Goal: Task Accomplishment & Management: Manage account settings

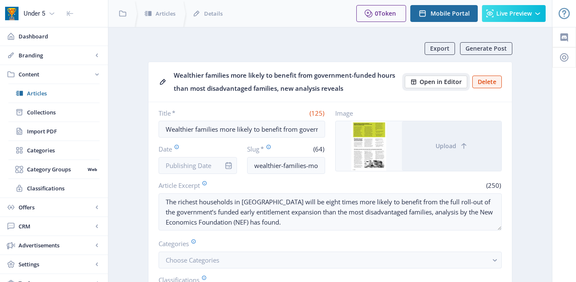
click at [425, 82] on span "Open in Editor" at bounding box center [440, 81] width 42 height 7
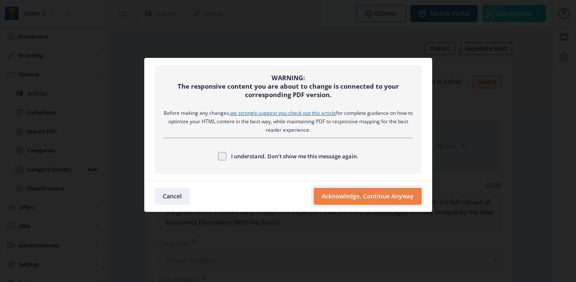
click at [333, 195] on button "Acknowledge, Continue Anyway" at bounding box center [368, 196] width 108 height 17
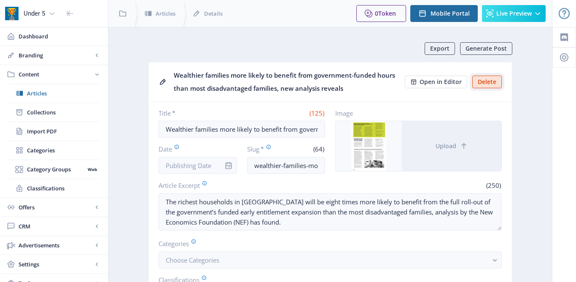
click at [492, 79] on button "Delete" at bounding box center [487, 81] width 30 height 13
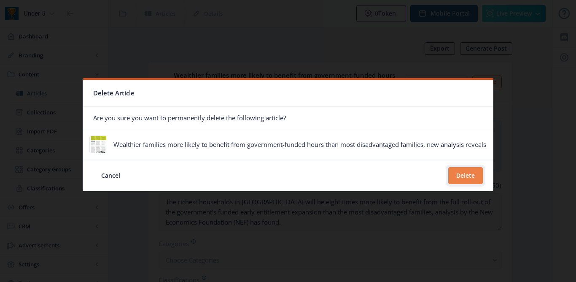
click at [465, 170] on button "Delete" at bounding box center [465, 175] width 35 height 17
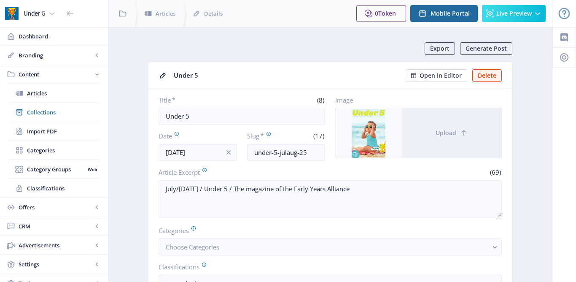
scroll to position [5, 0]
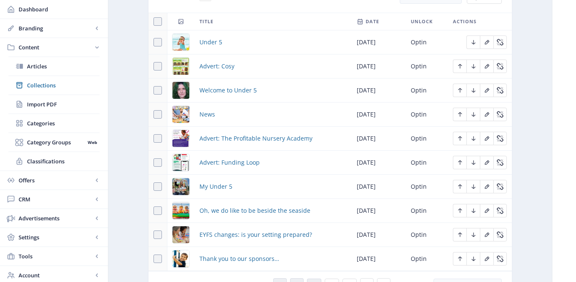
scroll to position [399, 0]
click at [210, 117] on span "News" at bounding box center [207, 115] width 16 height 10
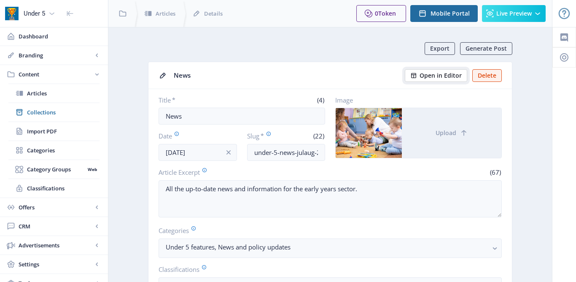
click at [422, 77] on span "Open in Editor" at bounding box center [440, 75] width 42 height 7
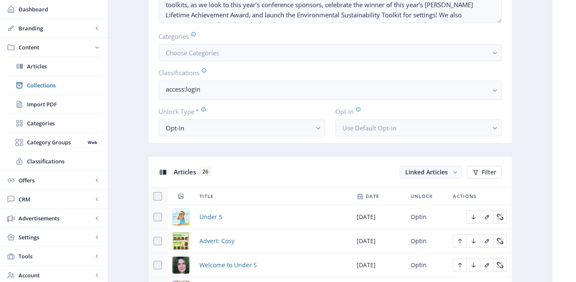
scroll to position [333, 0]
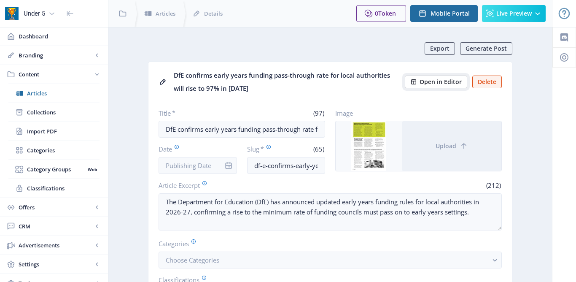
click at [429, 81] on span "Open in Editor" at bounding box center [440, 81] width 42 height 7
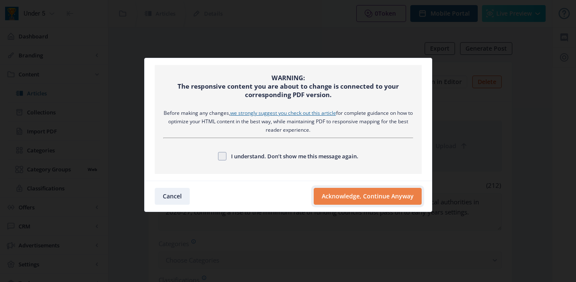
click at [331, 199] on button "Acknowledge, Continue Anyway" at bounding box center [368, 196] width 108 height 17
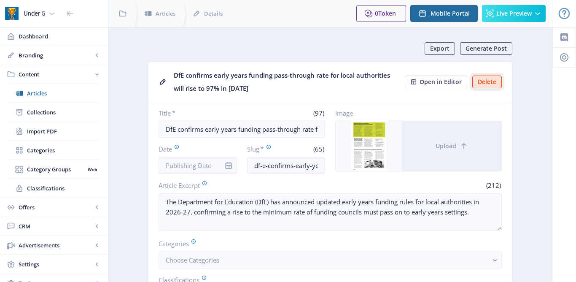
click at [482, 85] on button "Delete" at bounding box center [487, 81] width 30 height 13
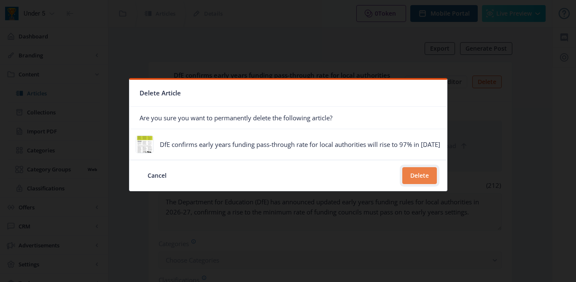
click at [407, 175] on button "Delete" at bounding box center [419, 175] width 35 height 17
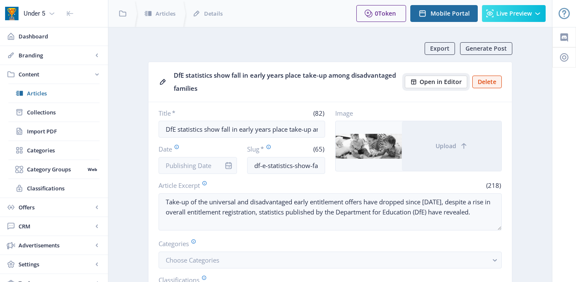
click at [428, 85] on span "Open in Editor" at bounding box center [440, 81] width 42 height 7
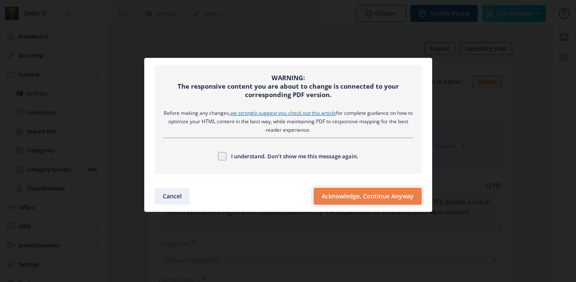
click at [357, 201] on button "Acknowledge, Continue Anyway" at bounding box center [368, 196] width 108 height 17
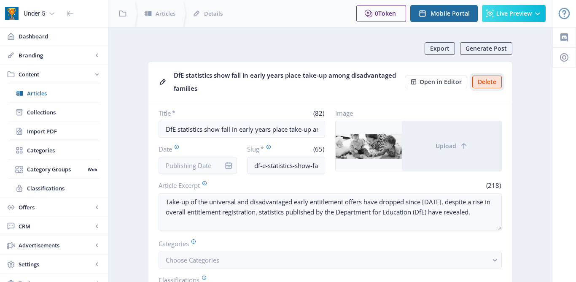
click at [489, 83] on button "Delete" at bounding box center [487, 81] width 30 height 13
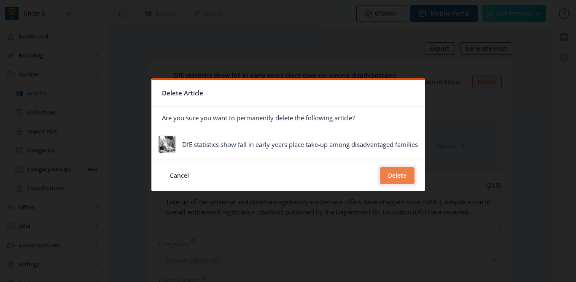
click at [393, 177] on button "Delete" at bounding box center [397, 175] width 35 height 17
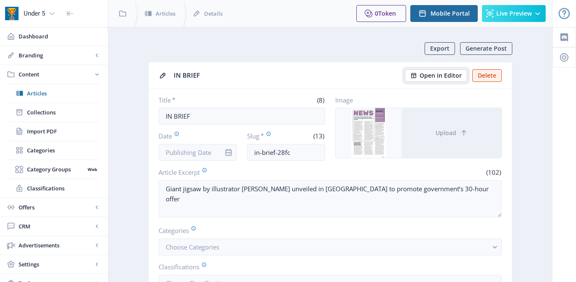
click at [444, 76] on span "Open in Editor" at bounding box center [440, 75] width 42 height 7
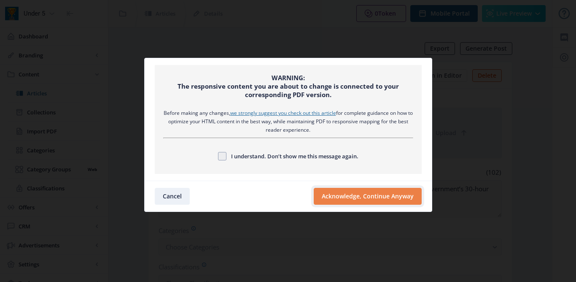
click at [351, 201] on button "Acknowledge, Continue Anyway" at bounding box center [368, 196] width 108 height 17
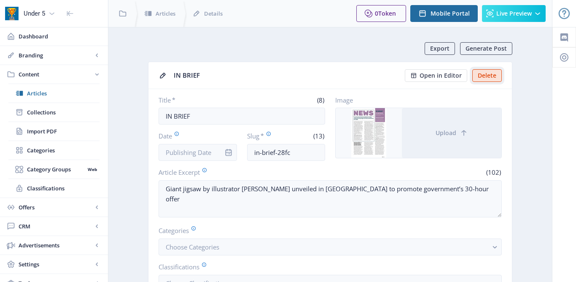
click at [489, 79] on button "Delete" at bounding box center [487, 75] width 30 height 13
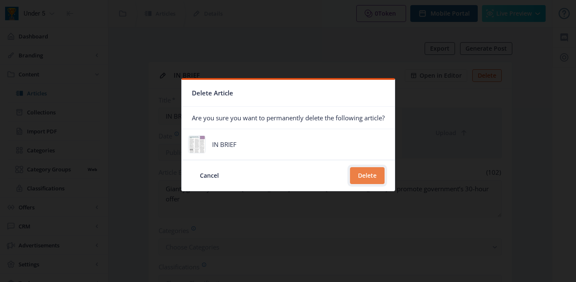
click at [367, 176] on button "Delete" at bounding box center [367, 175] width 35 height 17
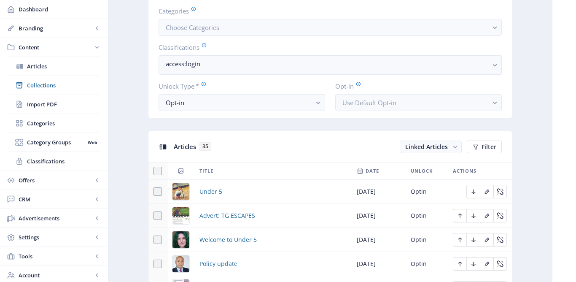
scroll to position [426, 0]
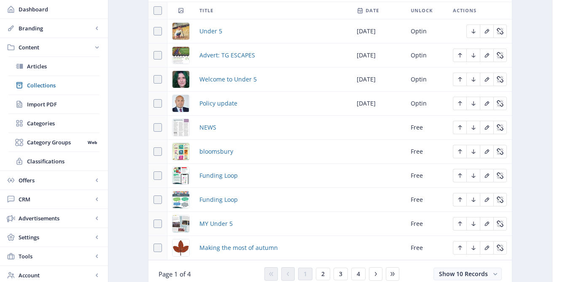
scroll to position [411, 0]
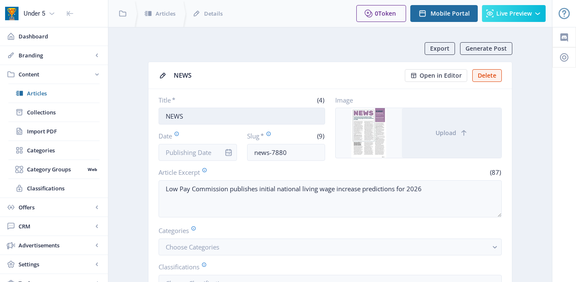
click at [190, 114] on input "NEWS" at bounding box center [242, 115] width 167 height 17
type input "News"
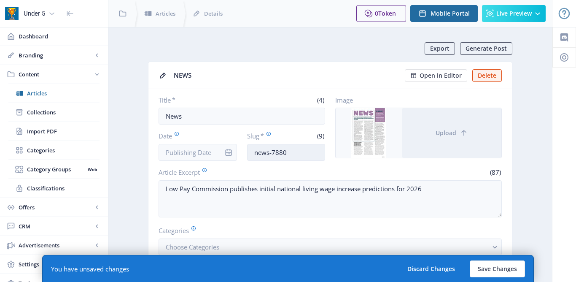
click at [290, 153] on input "news-7880" at bounding box center [286, 152] width 78 height 17
type input "under-5-news-sep-25"
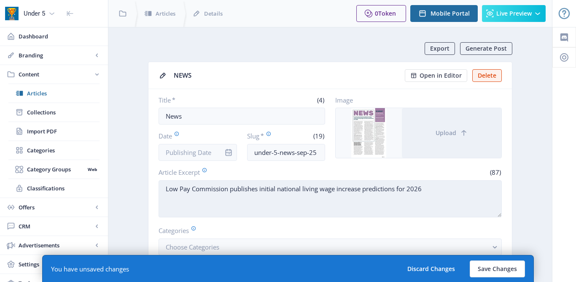
drag, startPoint x: 164, startPoint y: 189, endPoint x: 432, endPoint y: 194, distance: 267.3
click at [432, 194] on textarea "Low Pay Commission publishes initial national living wage increase predictions …" at bounding box center [330, 198] width 343 height 37
paste textarea "All the up-to-date news and information for the early years sector."
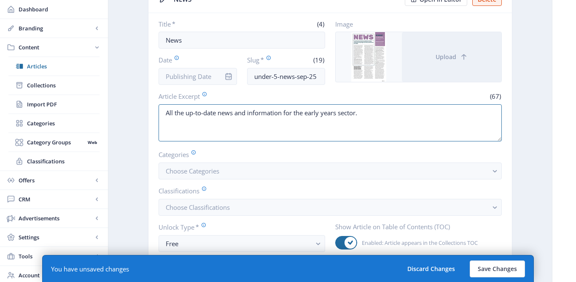
scroll to position [86, 0]
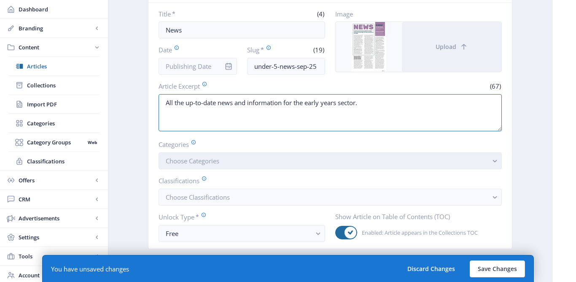
type textarea "All the up-to-date news and information for the early years sector."
click at [400, 161] on button "Choose Categories" at bounding box center [330, 160] width 343 height 17
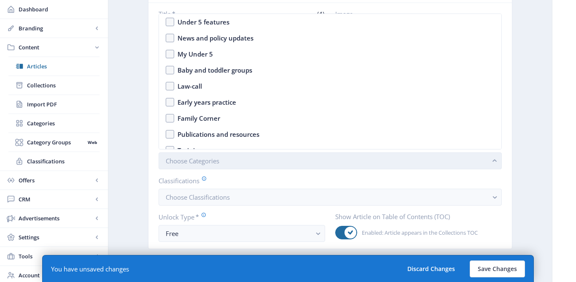
scroll to position [0, 0]
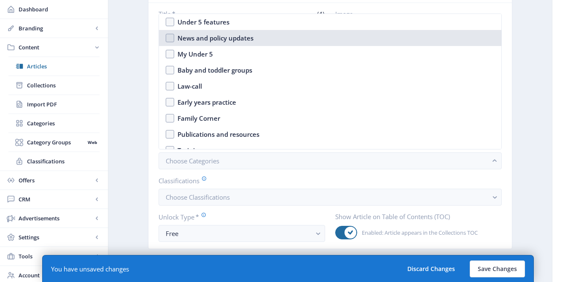
click at [189, 33] on div "News and policy updates" at bounding box center [215, 38] width 76 height 10
checkbox input "true"
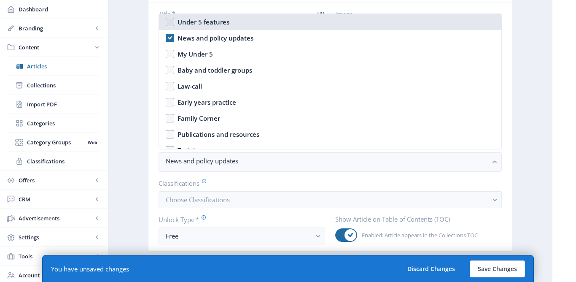
click at [188, 20] on div "Under 5 features" at bounding box center [203, 22] width 52 height 10
checkbox input "true"
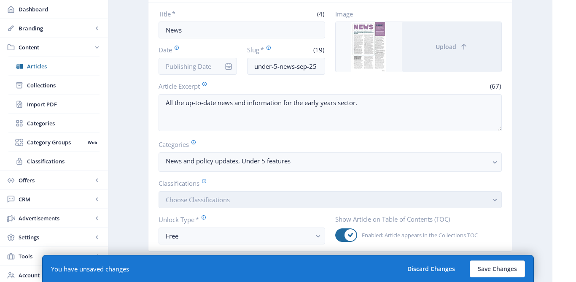
click at [176, 197] on span "Choose Classifications" at bounding box center [198, 199] width 64 height 8
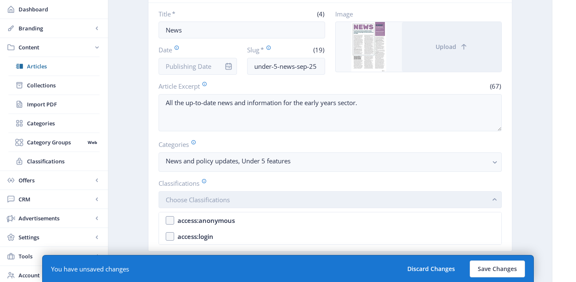
scroll to position [0, 0]
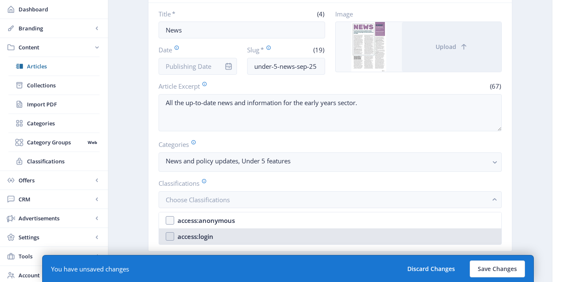
click at [189, 239] on div "access:login" at bounding box center [195, 236] width 36 height 10
checkbox input "true"
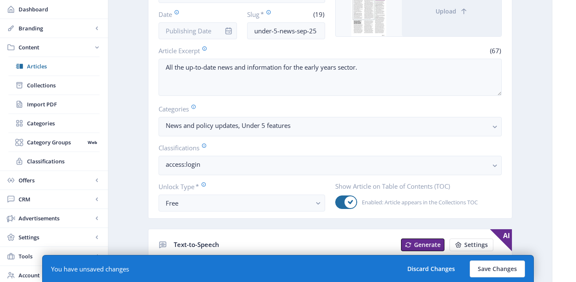
scroll to position [222, 0]
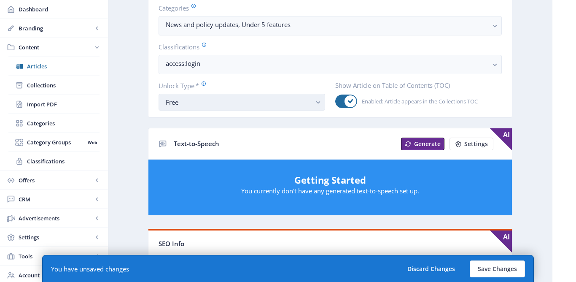
click at [188, 107] on div "Free" at bounding box center [238, 102] width 145 height 10
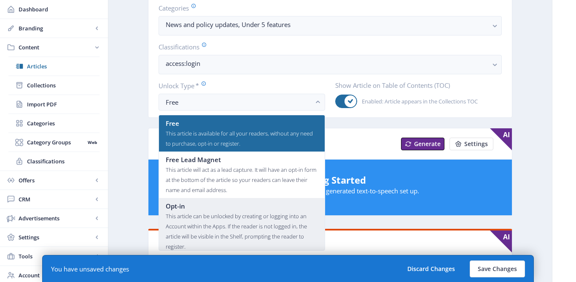
click at [190, 201] on div "Opt-in" at bounding box center [242, 206] width 152 height 10
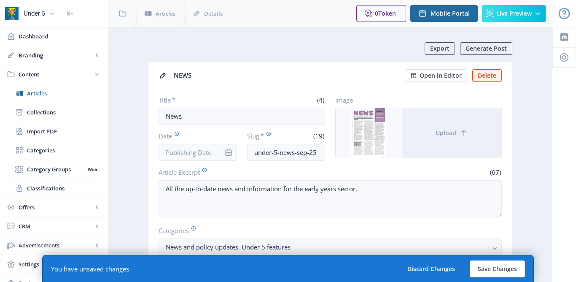
scroll to position [222, 0]
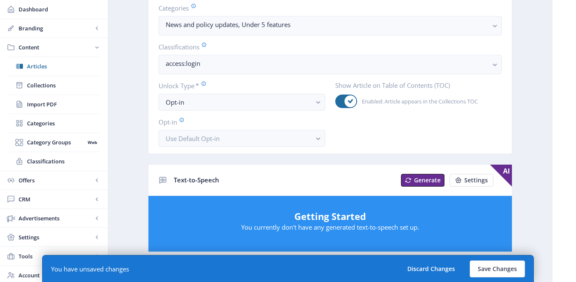
click at [122, 159] on nb-layout-column "Export Generate Post NEWS Open in Editor Delete Title * (4) News Date Slug * (1…" at bounding box center [330, 241] width 444 height 873
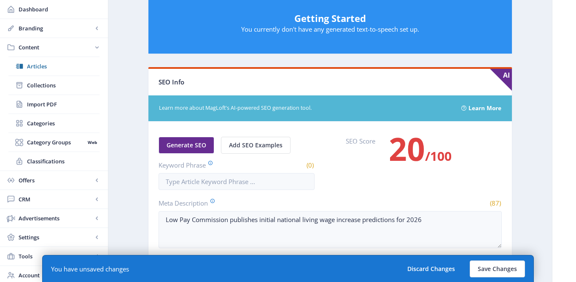
scroll to position [457, 0]
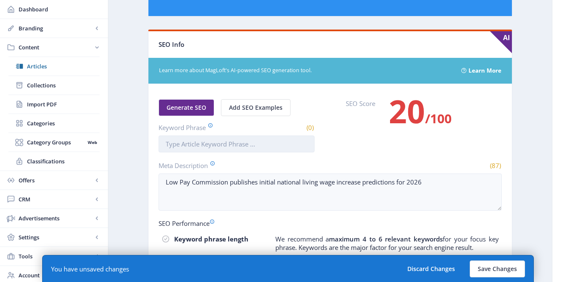
click at [180, 145] on input "Keyword Phrase" at bounding box center [237, 143] width 156 height 17
type input "News"
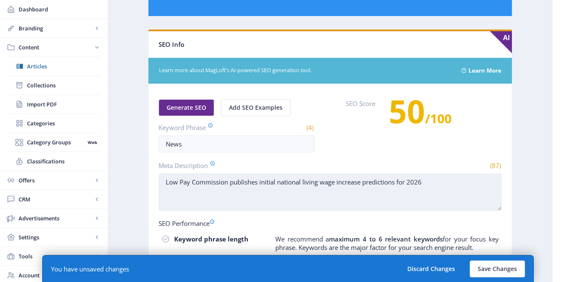
drag, startPoint x: 164, startPoint y: 184, endPoint x: 432, endPoint y: 180, distance: 267.7
click at [433, 182] on textarea "Low Pay Commission publishes initial national living wage increase predictions …" at bounding box center [330, 191] width 343 height 37
paste textarea "All the up-to-date news and information for the early years sector."
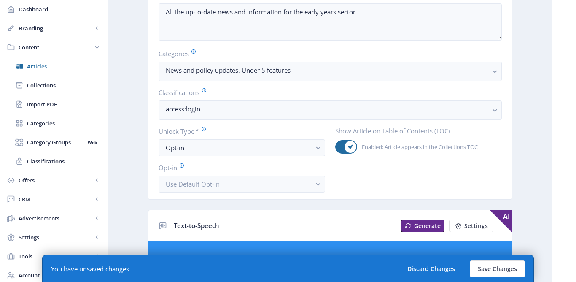
scroll to position [62, 0]
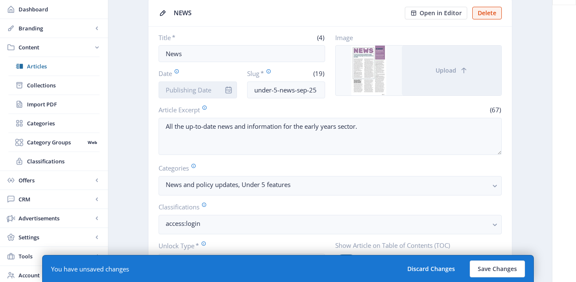
type textarea "All the up-to-date news and information for the early years sector."
click at [205, 90] on input "Date" at bounding box center [198, 89] width 78 height 17
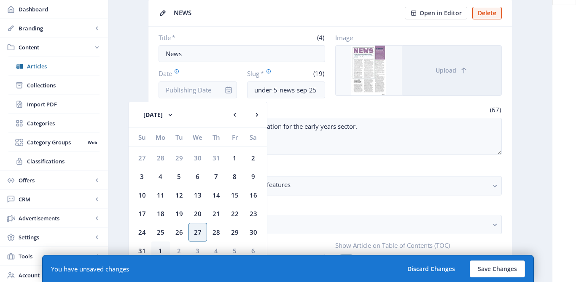
click at [162, 246] on div "1" at bounding box center [160, 250] width 19 height 19
type input "[DATE]"
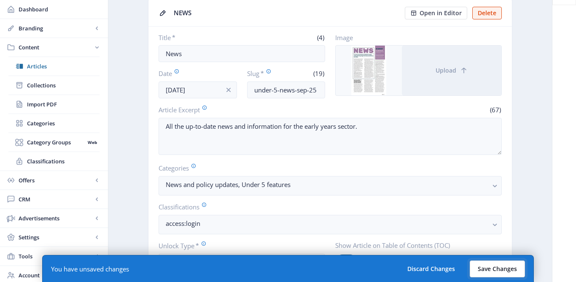
click at [493, 274] on button "Save Changes" at bounding box center [497, 268] width 55 height 17
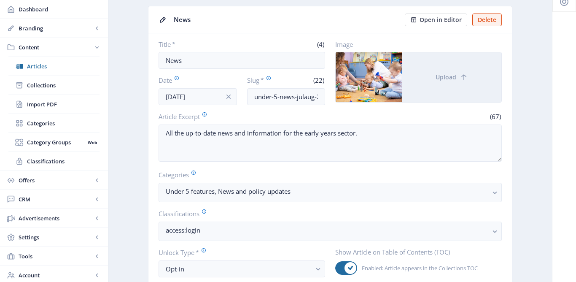
scroll to position [64, 0]
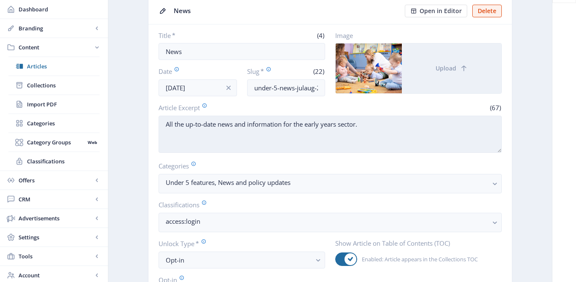
drag, startPoint x: 165, startPoint y: 124, endPoint x: 368, endPoint y: 125, distance: 203.2
click at [368, 126] on textarea "All the up-to-date news and information for the early years sector." at bounding box center [330, 134] width 343 height 37
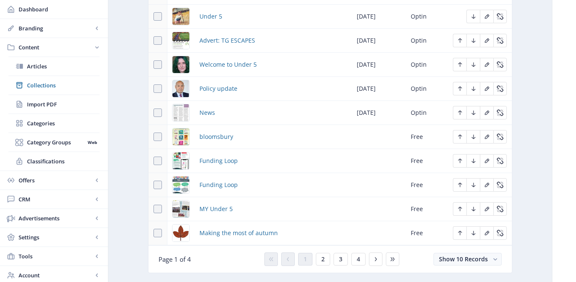
scroll to position [406, 0]
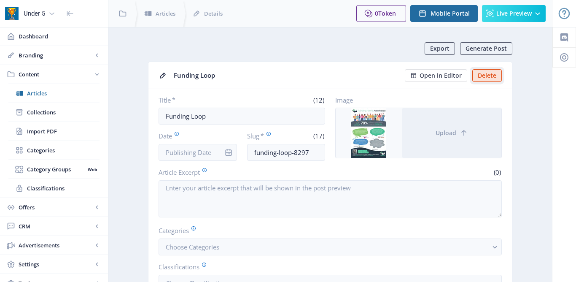
click at [482, 73] on button "Delete" at bounding box center [487, 75] width 30 height 13
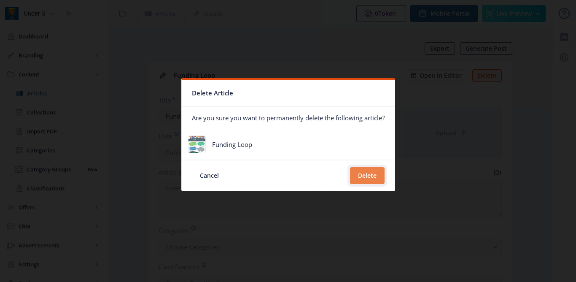
click at [369, 175] on button "Delete" at bounding box center [367, 175] width 35 height 17
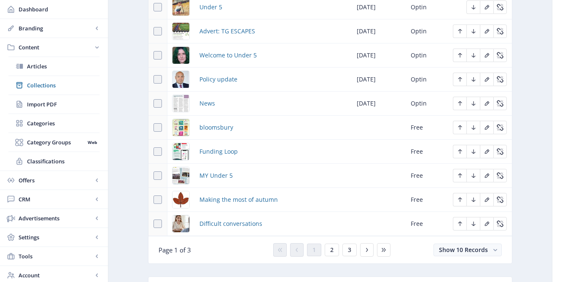
scroll to position [435, 0]
click at [332, 252] on span "2" at bounding box center [331, 249] width 3 height 7
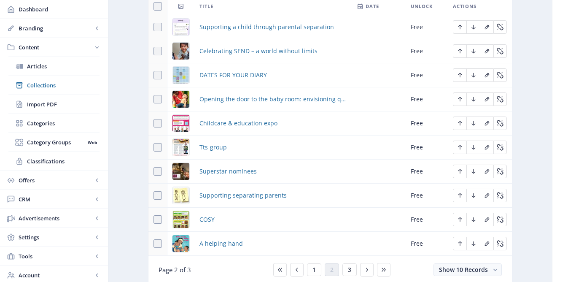
scroll to position [427, 0]
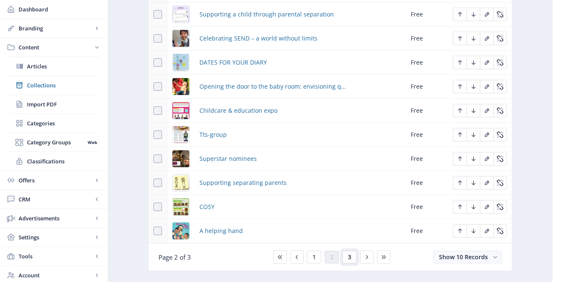
click at [349, 253] on button "3" at bounding box center [349, 256] width 14 height 13
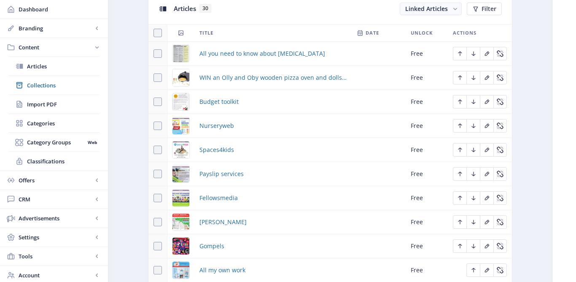
scroll to position [388, 0]
click at [159, 128] on span at bounding box center [157, 126] width 8 height 8
click at [154, 126] on input "checkbox" at bounding box center [153, 126] width 0 height 0
checkbox input "true"
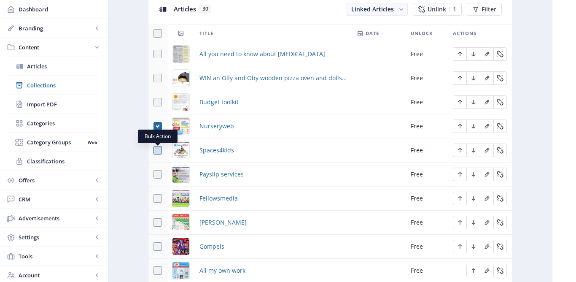
click at [156, 150] on span at bounding box center [157, 150] width 8 height 8
click at [154, 150] on input "checkbox" at bounding box center [153, 150] width 0 height 0
checkbox input "true"
click at [159, 174] on span at bounding box center [157, 174] width 8 height 8
click at [154, 174] on input "checkbox" at bounding box center [153, 174] width 0 height 0
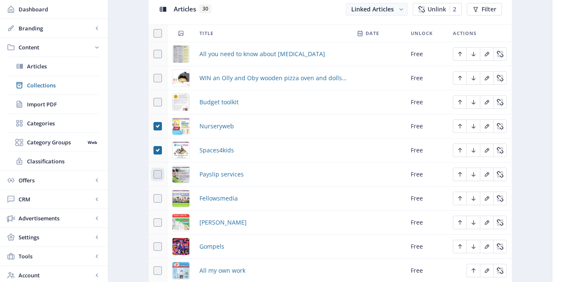
checkbox input "true"
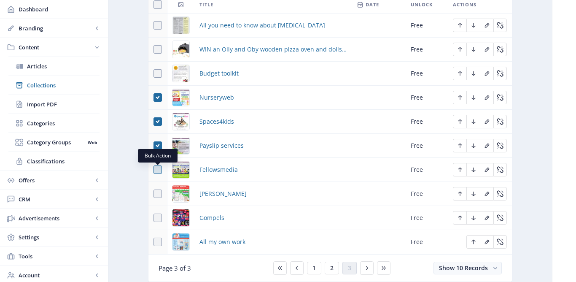
click at [160, 174] on span at bounding box center [157, 169] width 8 height 8
click at [154, 170] on input "checkbox" at bounding box center [153, 169] width 0 height 0
checkbox input "true"
click at [155, 193] on span at bounding box center [157, 193] width 8 height 8
click at [154, 193] on input "checkbox" at bounding box center [153, 193] width 0 height 0
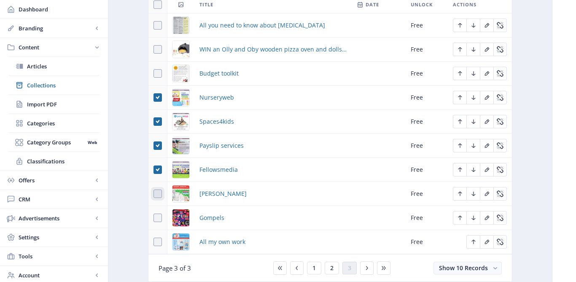
checkbox input "true"
click at [160, 214] on span at bounding box center [157, 217] width 8 height 8
click at [154, 218] on input "checkbox" at bounding box center [153, 218] width 0 height 0
checkbox input "true"
click at [157, 196] on icon at bounding box center [158, 193] width 4 height 8
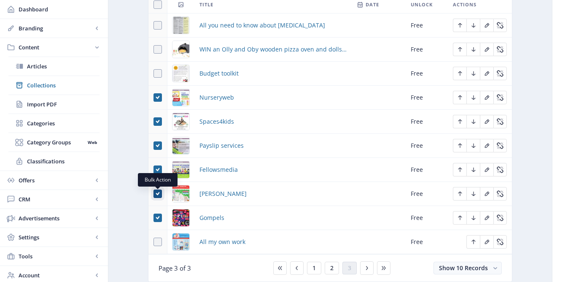
click at [154, 194] on input "checkbox" at bounding box center [153, 193] width 0 height 0
checkbox input "false"
click at [156, 217] on icon at bounding box center [158, 217] width 4 height 8
click at [154, 218] on input "checkbox" at bounding box center [153, 218] width 0 height 0
checkbox input "false"
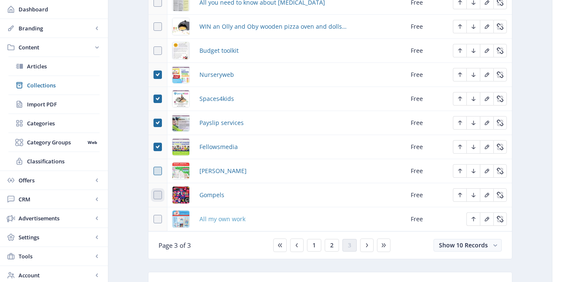
scroll to position [463, 0]
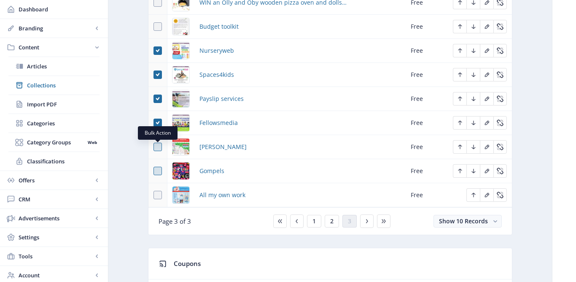
click at [158, 147] on span at bounding box center [157, 146] width 8 height 8
click at [154, 147] on input "checkbox" at bounding box center [153, 147] width 0 height 0
checkbox input "true"
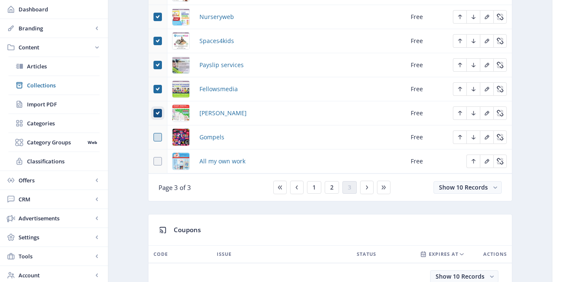
scroll to position [407, 0]
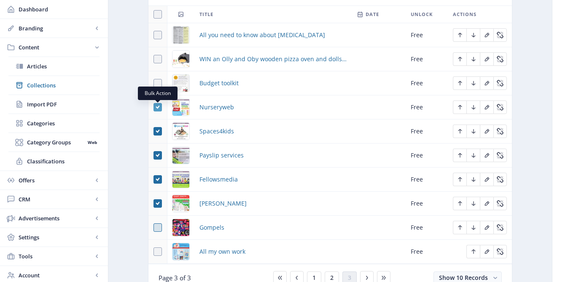
click at [156, 110] on icon at bounding box center [158, 107] width 4 height 8
click at [154, 107] on input "checkbox" at bounding box center [153, 107] width 0 height 0
click at [154, 103] on span at bounding box center [157, 107] width 8 height 8
click at [154, 107] on input "checkbox" at bounding box center [153, 107] width 0 height 0
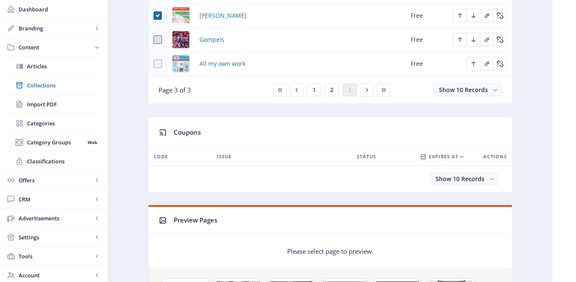
scroll to position [447, 0]
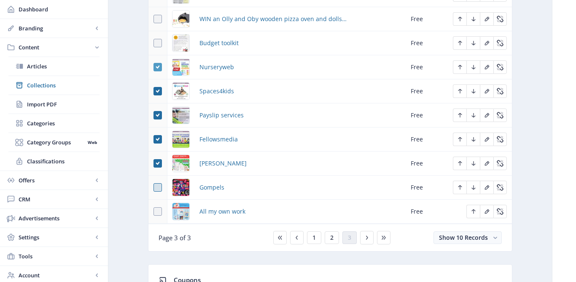
click at [156, 69] on icon at bounding box center [158, 67] width 4 height 8
click at [154, 67] on input "checkbox" at bounding box center [153, 67] width 0 height 0
checkbox input "false"
click at [156, 94] on icon at bounding box center [158, 91] width 4 height 8
click at [154, 91] on input "checkbox" at bounding box center [153, 91] width 0 height 0
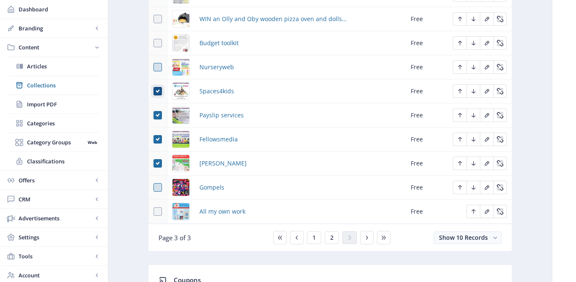
checkbox input "false"
click at [157, 114] on icon at bounding box center [158, 115] width 4 height 8
click at [154, 115] on input "checkbox" at bounding box center [153, 115] width 0 height 0
checkbox input "false"
click at [159, 138] on icon at bounding box center [158, 139] width 4 height 8
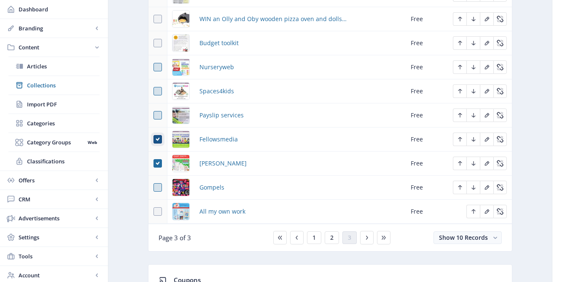
click at [154, 139] on input "checkbox" at bounding box center [153, 139] width 0 height 0
checkbox input "false"
click at [159, 161] on icon at bounding box center [158, 163] width 4 height 8
click at [154, 163] on input "checkbox" at bounding box center [153, 163] width 0 height 0
checkbox input "false"
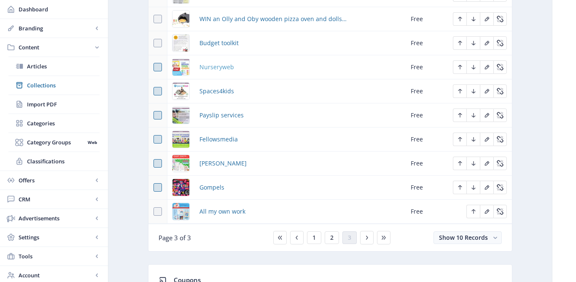
click at [220, 67] on span "Nurseryweb" at bounding box center [216, 67] width 35 height 10
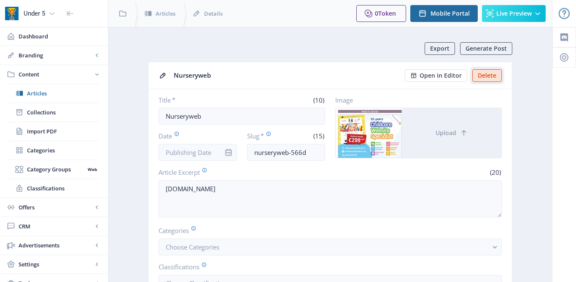
click at [494, 72] on button "Delete" at bounding box center [487, 75] width 30 height 13
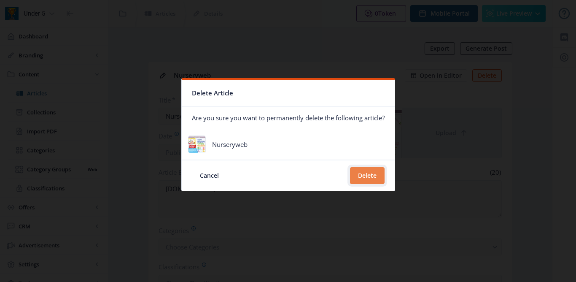
click at [372, 176] on button "Delete" at bounding box center [367, 175] width 35 height 17
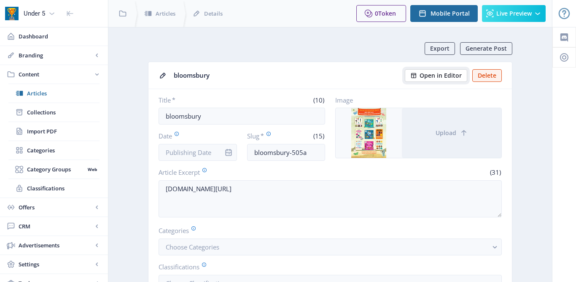
click at [430, 75] on span "Open in Editor" at bounding box center [440, 75] width 42 height 7
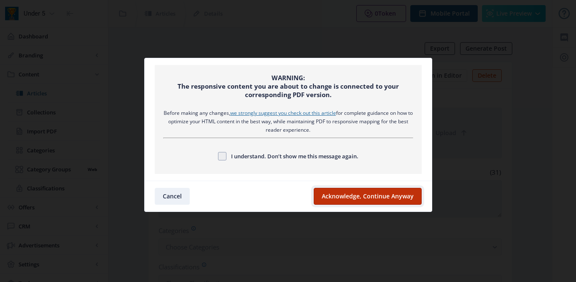
click at [366, 189] on button "Acknowledge, Continue Anyway" at bounding box center [368, 196] width 108 height 17
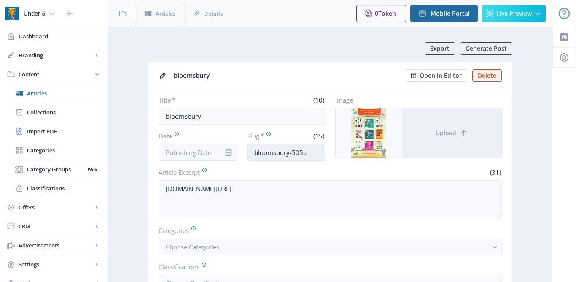
click at [309, 154] on input "bloomsbury-505a" at bounding box center [286, 152] width 78 height 17
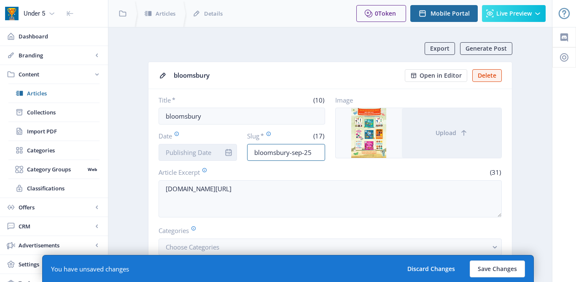
type input "bloomsbury-sep-25"
click at [181, 155] on input "Date" at bounding box center [198, 152] width 78 height 17
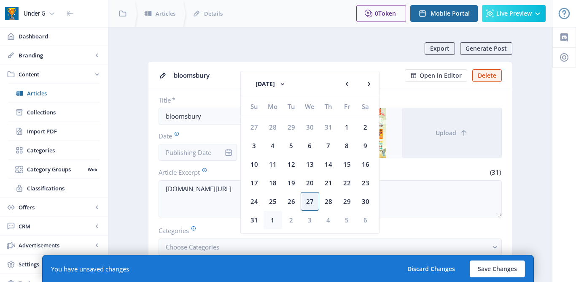
click at [273, 218] on div "1" at bounding box center [272, 219] width 19 height 19
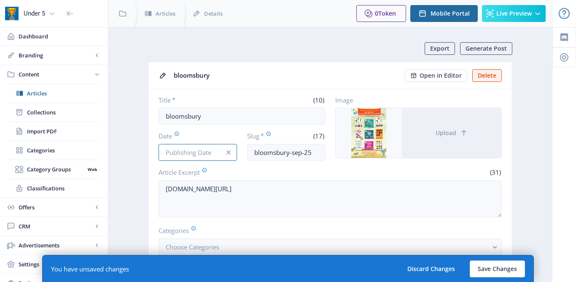
type input "[DATE]"
click at [166, 114] on input "bloomsbury" at bounding box center [242, 115] width 167 height 17
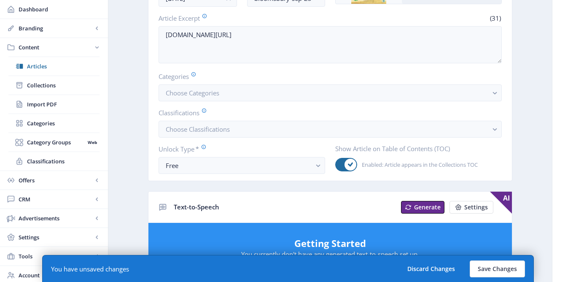
scroll to position [213, 0]
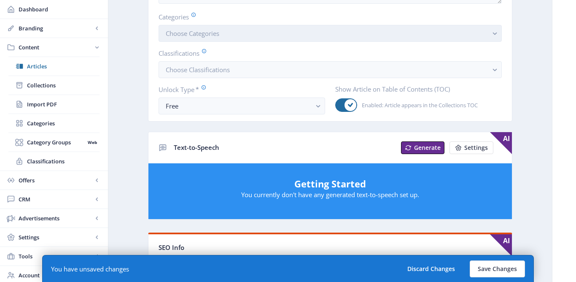
type input "Advert: Bloomsbury"
click at [188, 32] on span "Choose Categories" at bounding box center [193, 33] width 54 height 8
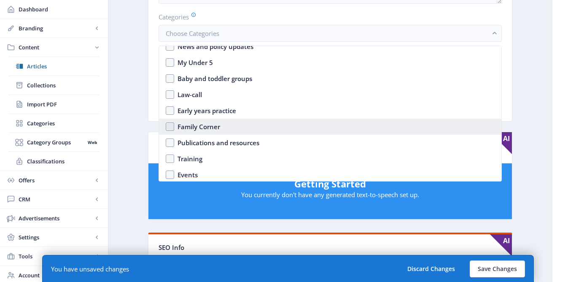
scroll to position [73, 0]
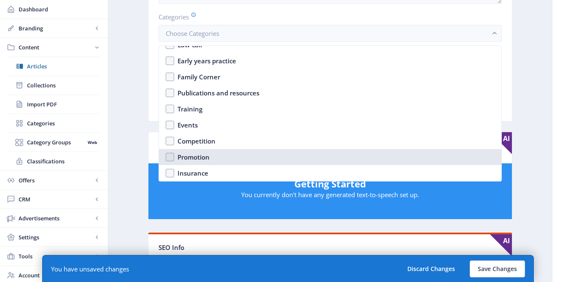
click at [185, 155] on div "Promotion" at bounding box center [193, 157] width 32 height 10
checkbox input "true"
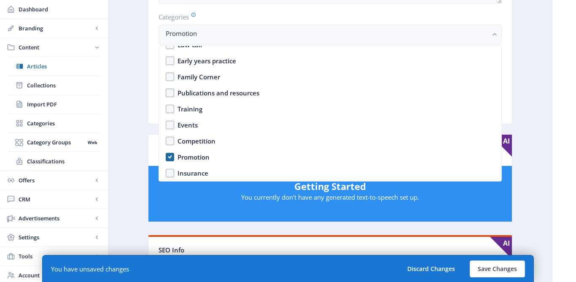
click at [150, 110] on nb-card-body "Title * (18) Advert: Bloomsbury Date Sep 1, 2025 Slug * (17) bloomsbury-sep-25 …" at bounding box center [329, 0] width 363 height 248
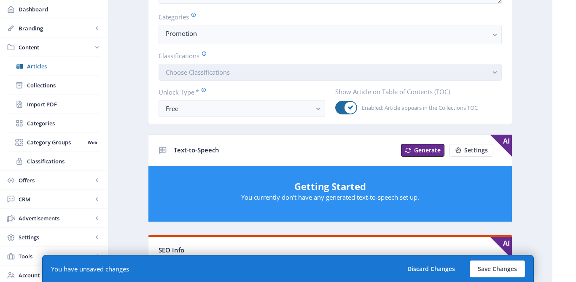
click at [185, 76] on span "Choose Classifications" at bounding box center [198, 72] width 64 height 8
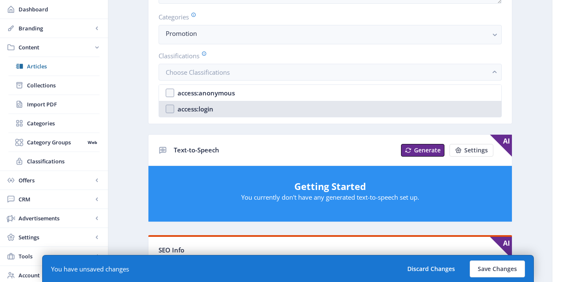
click at [188, 110] on div "access:login" at bounding box center [195, 109] width 36 height 10
checkbox input "true"
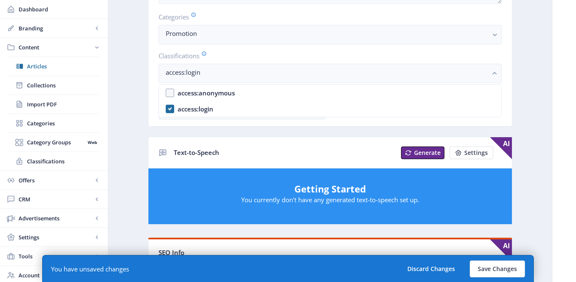
click at [140, 127] on app-content-article "Export Generate Post bloomsbury Open in Editor Delete Title * (18) Advert: Bloo…" at bounding box center [330, 231] width 414 height 805
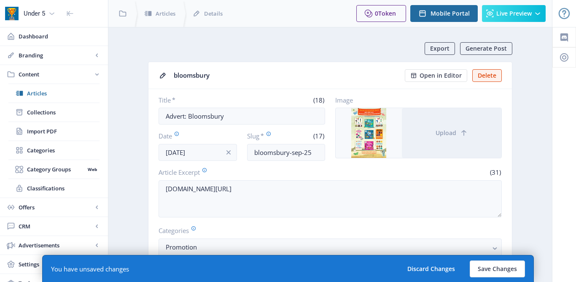
scroll to position [213, 0]
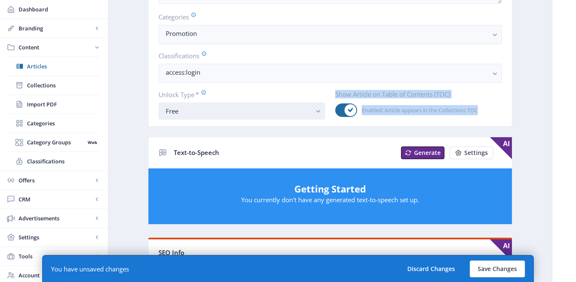
click at [183, 115] on div "Free" at bounding box center [238, 111] width 145 height 10
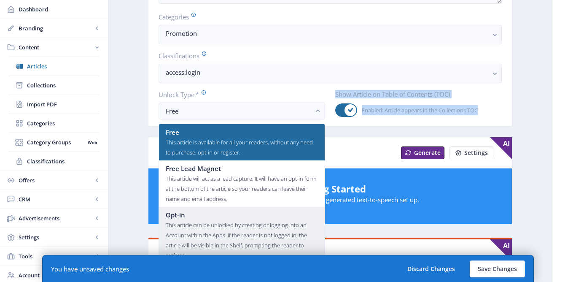
click at [185, 218] on div "Opt-in" at bounding box center [242, 215] width 152 height 10
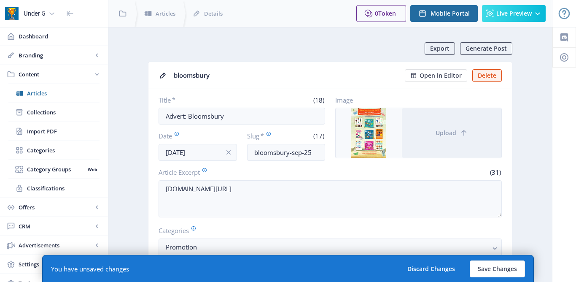
scroll to position [213, 0]
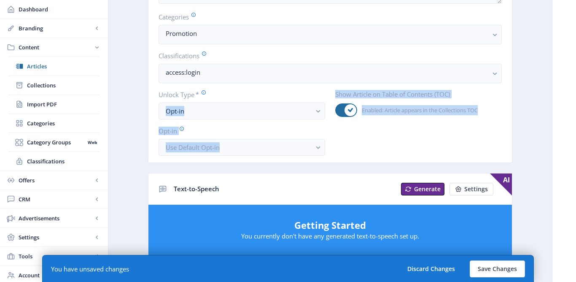
click at [135, 153] on app-content-article "Export Generate Post bloomsbury Open in Editor Delete Title * (18) Advert: Bloo…" at bounding box center [330, 249] width 414 height 841
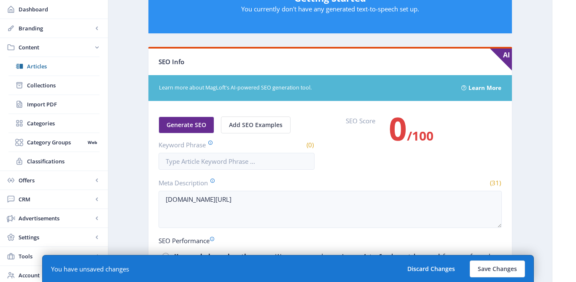
scroll to position [509, 0]
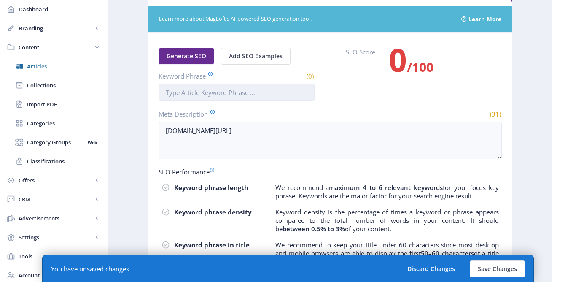
click at [191, 96] on input "Keyword Phrase" at bounding box center [237, 92] width 156 height 17
type input "Bloomsbury"
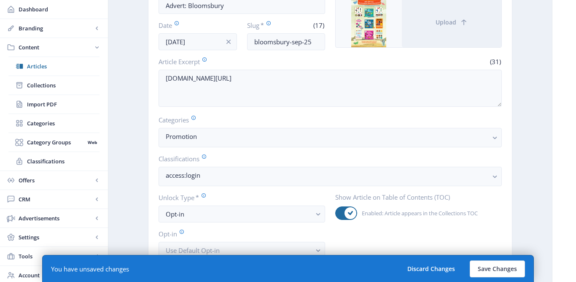
scroll to position [126, 0]
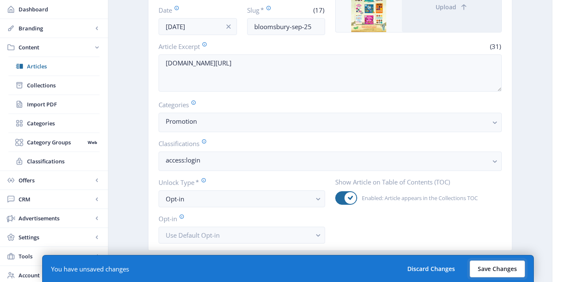
click at [492, 269] on button "Save Changes" at bounding box center [497, 268] width 55 height 17
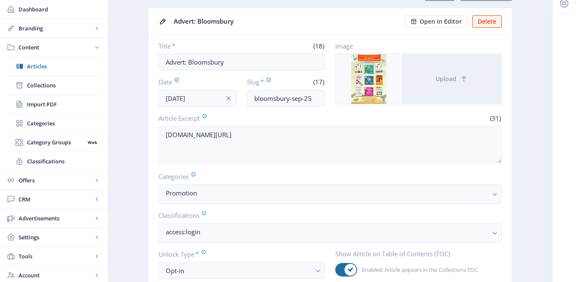
scroll to position [0, 0]
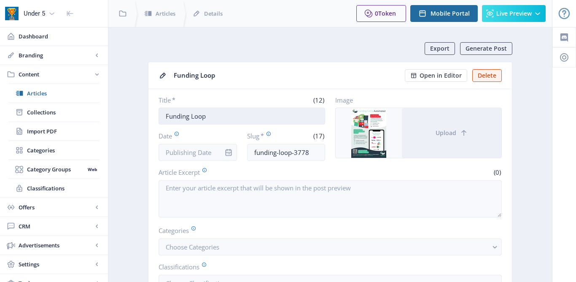
click at [165, 115] on input "Funding Loop" at bounding box center [242, 115] width 167 height 17
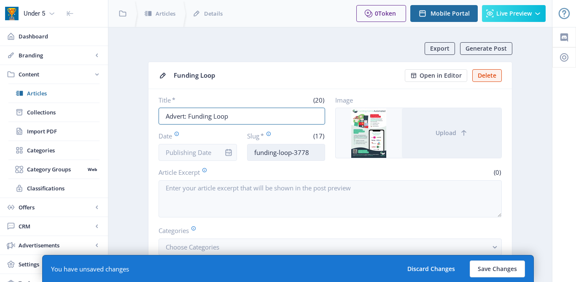
type input "Advert: Funding Loop"
click at [312, 154] on input "funding-loop-3778" at bounding box center [286, 152] width 78 height 17
type input "funding-loop-sep-25"
click at [199, 152] on input "Date" at bounding box center [198, 152] width 78 height 17
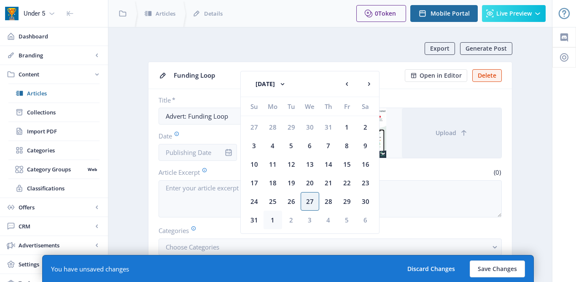
click at [271, 217] on div "1" at bounding box center [272, 219] width 19 height 19
type input "[DATE]"
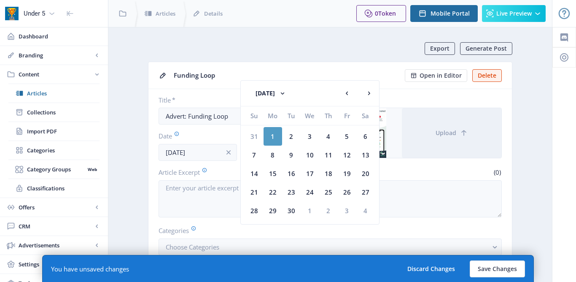
click at [275, 136] on div "1" at bounding box center [272, 136] width 19 height 19
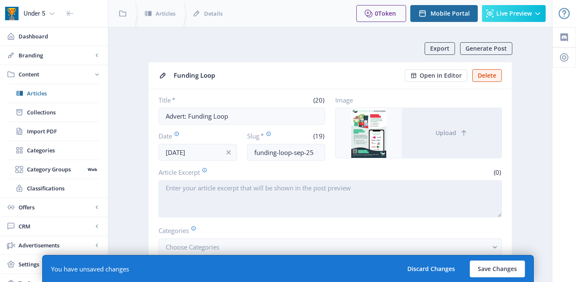
click at [246, 196] on textarea "Article Excerpt" at bounding box center [330, 198] width 343 height 37
paste textarea "[URL][DOMAIN_NAME]"
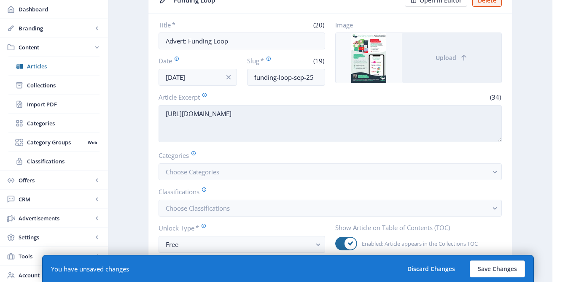
scroll to position [106, 0]
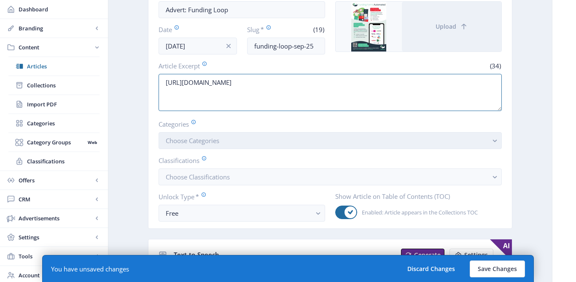
type textarea "[URL][DOMAIN_NAME]"
click at [233, 141] on button "Choose Categories" at bounding box center [330, 140] width 343 height 17
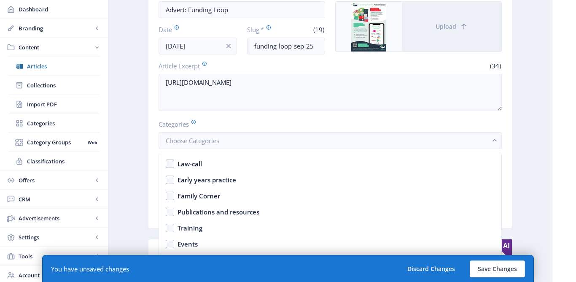
scroll to position [73, 0]
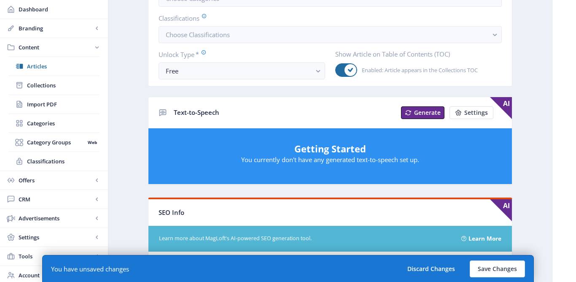
scroll to position [242, 0]
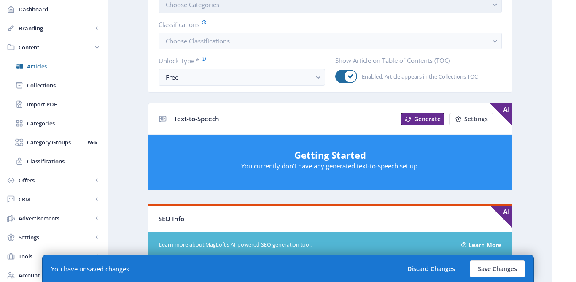
click at [322, 7] on button "Choose Categories" at bounding box center [330, 4] width 343 height 17
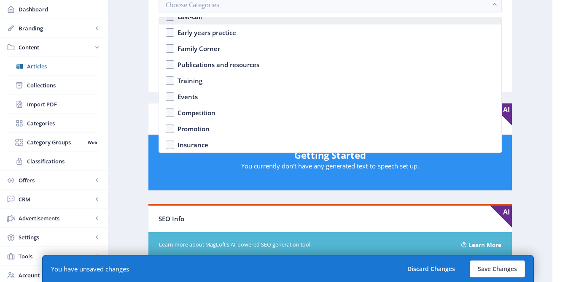
scroll to position [73, 0]
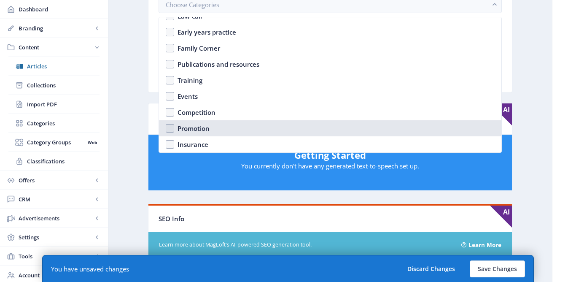
click at [191, 129] on div "Promotion" at bounding box center [193, 128] width 32 height 10
checkbox input "true"
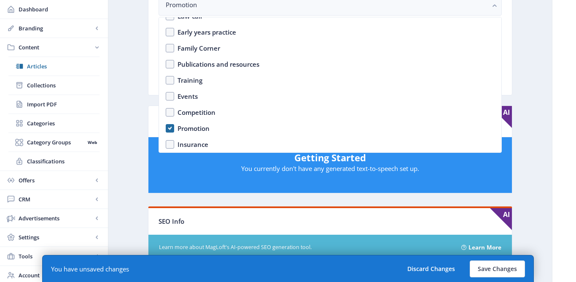
click at [119, 79] on nb-layout-column "Export Generate Post Funding Loop Open in Editor Delete Title * (20) Advert: Fu…" at bounding box center [330, 202] width 444 height 834
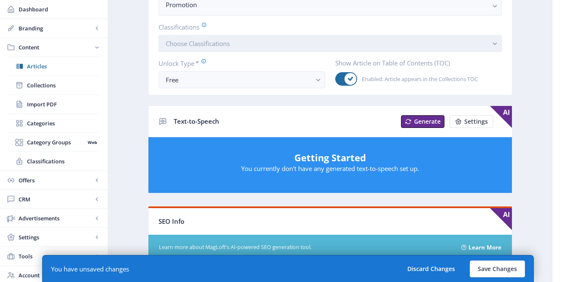
click at [234, 49] on button "Choose Classifications" at bounding box center [330, 43] width 343 height 17
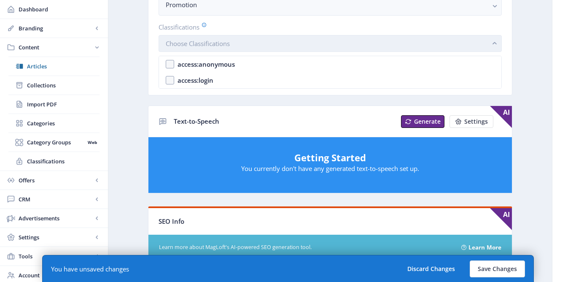
scroll to position [0, 0]
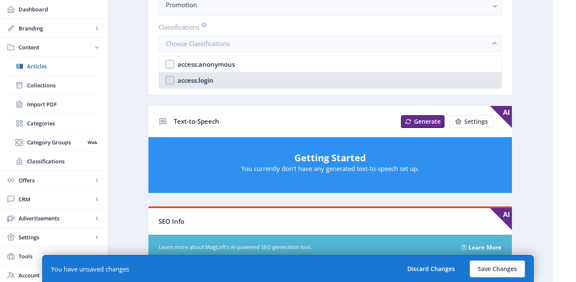
click at [205, 86] on nb-option "access:login" at bounding box center [330, 80] width 342 height 16
checkbox input "true"
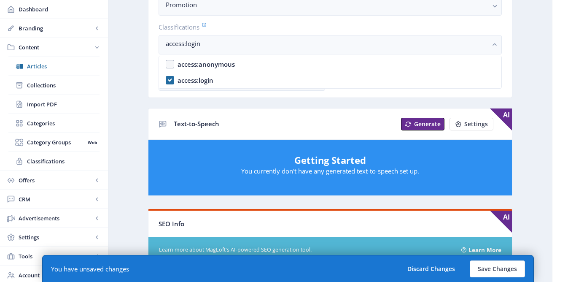
click at [138, 121] on app-content-article "Export Generate Post Funding Loop Open in Editor Delete Title * (20) Advert: Fu…" at bounding box center [330, 202] width 414 height 805
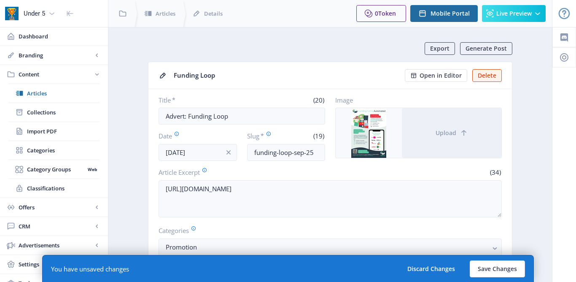
scroll to position [242, 0]
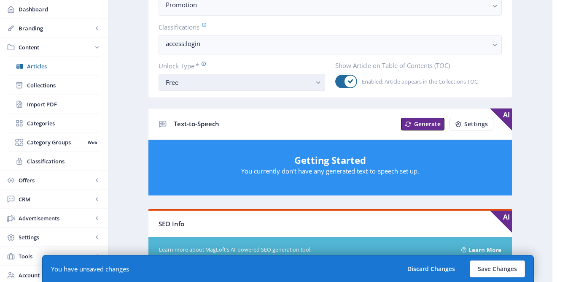
click at [175, 89] on button "Free" at bounding box center [242, 82] width 167 height 17
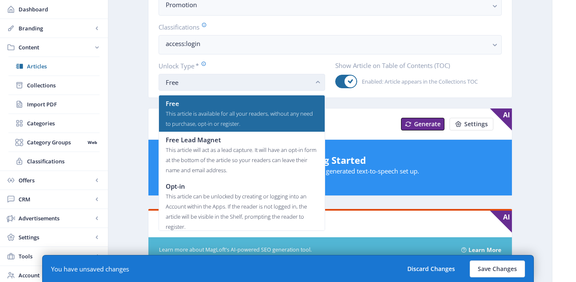
scroll to position [0, 0]
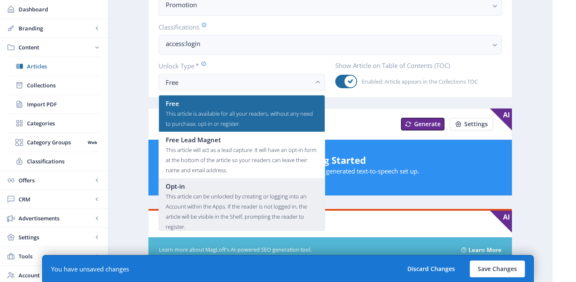
click at [182, 196] on div "This article can be unlocked by creating or logging into an Account within the …" at bounding box center [242, 211] width 152 height 40
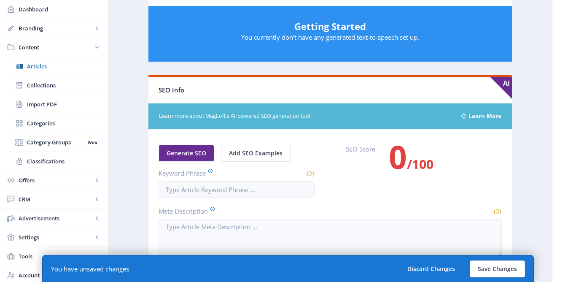
scroll to position [476, 0]
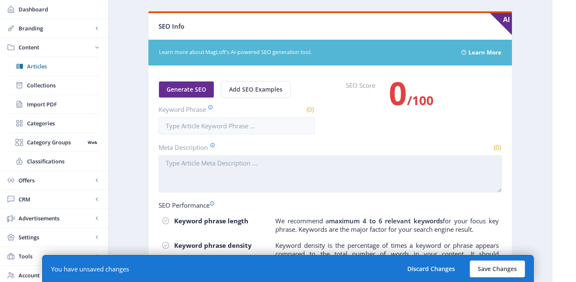
click at [187, 161] on textarea "Meta Description" at bounding box center [330, 173] width 343 height 37
paste textarea "https://www.fundingloop.co.uk/home"
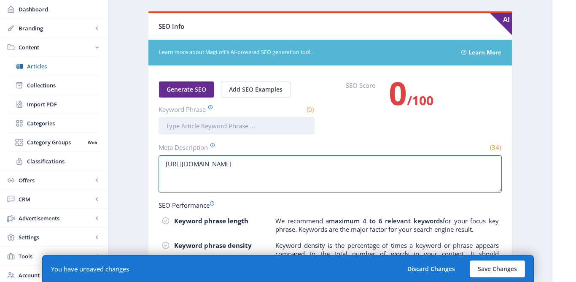
type textarea "https://www.fundingloop.co.uk/home"
click at [181, 129] on input "Keyword Phrase" at bounding box center [237, 125] width 156 height 17
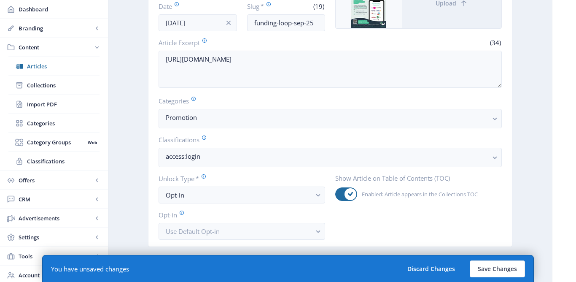
scroll to position [75, 0]
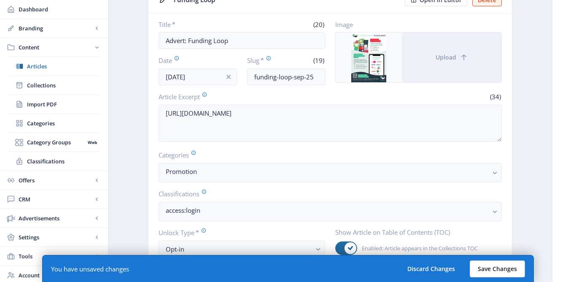
type input "Funding Loop"
click at [497, 271] on button "Save Changes" at bounding box center [497, 268] width 55 height 17
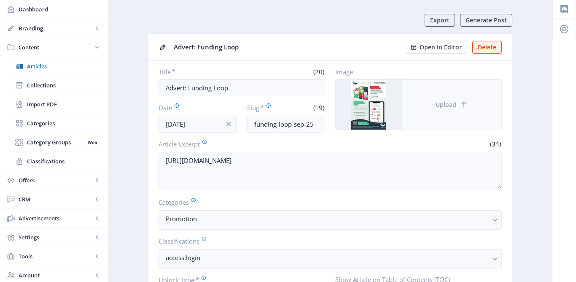
scroll to position [24, 0]
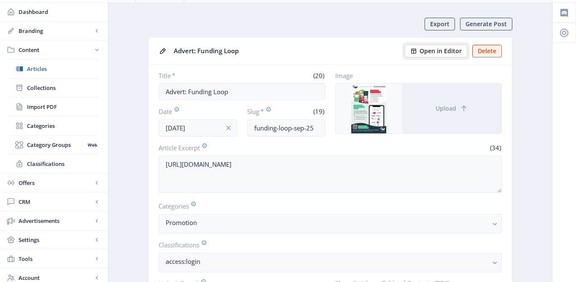
click at [431, 52] on span "Open in Editor" at bounding box center [440, 51] width 42 height 7
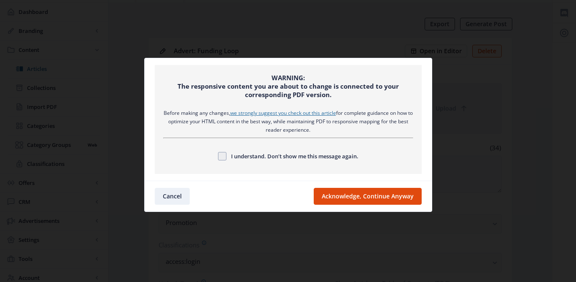
scroll to position [0, 0]
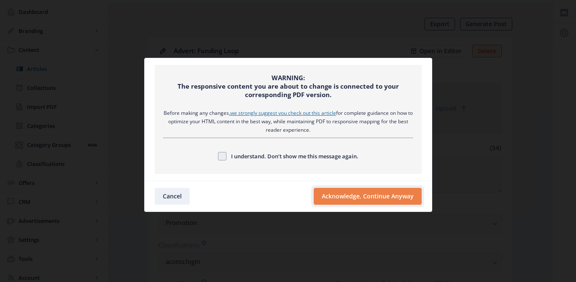
click at [356, 194] on button "Acknowledge, Continue Anyway" at bounding box center [368, 196] width 108 height 17
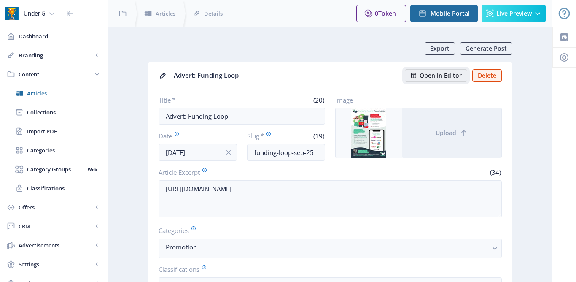
scroll to position [24, 0]
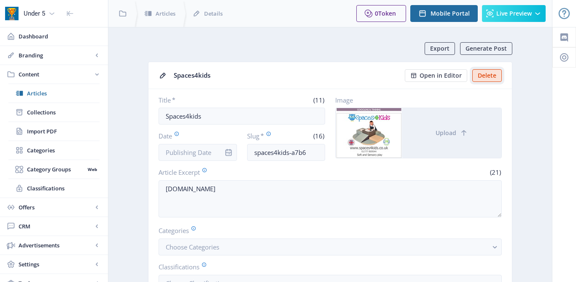
click at [490, 77] on button "Delete" at bounding box center [487, 75] width 30 height 13
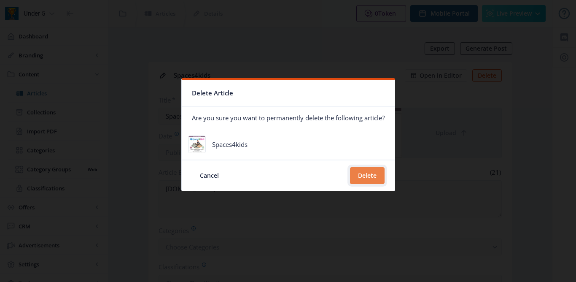
click at [365, 177] on button "Delete" at bounding box center [367, 175] width 35 height 17
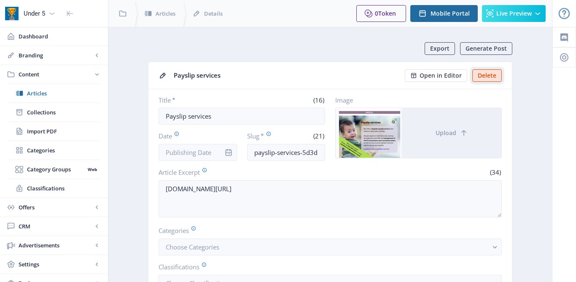
click at [487, 75] on button "Delete" at bounding box center [487, 75] width 30 height 13
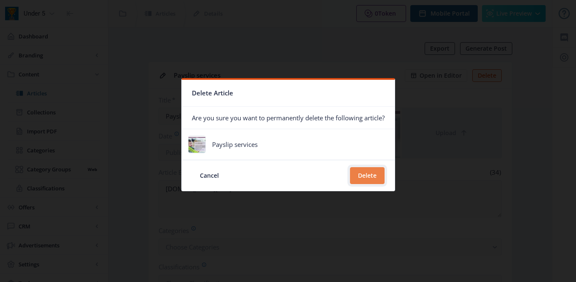
click at [360, 177] on button "Delete" at bounding box center [367, 175] width 35 height 17
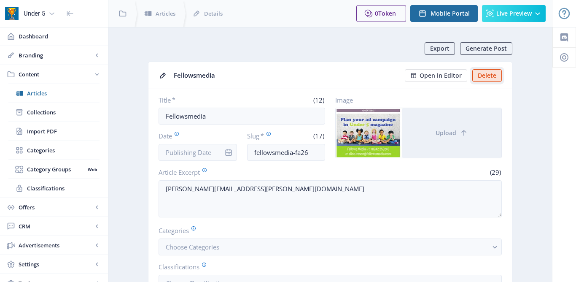
click at [483, 75] on button "Delete" at bounding box center [487, 75] width 30 height 13
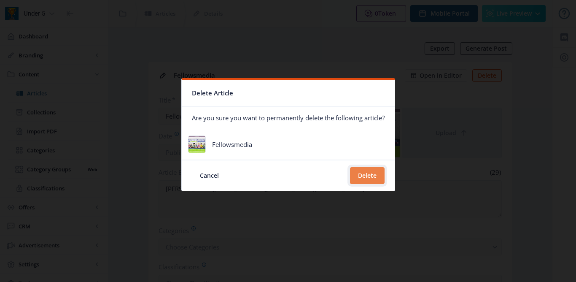
click at [369, 177] on button "Delete" at bounding box center [367, 175] width 35 height 17
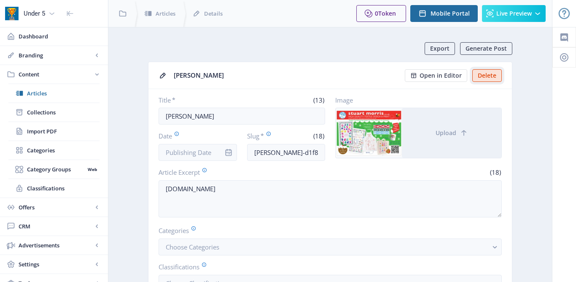
click at [482, 75] on button "Delete" at bounding box center [487, 75] width 30 height 13
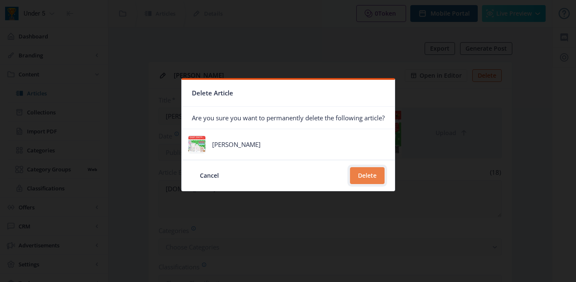
click at [371, 174] on button "Delete" at bounding box center [367, 175] width 35 height 17
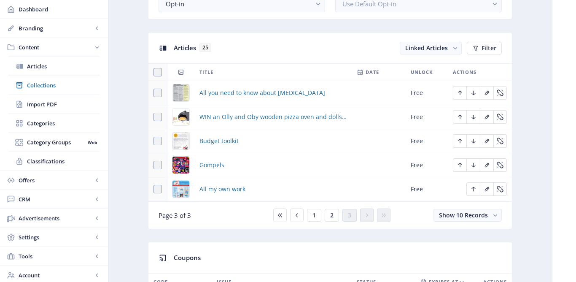
scroll to position [350, 0]
click at [336, 217] on button "2" at bounding box center [332, 214] width 14 height 13
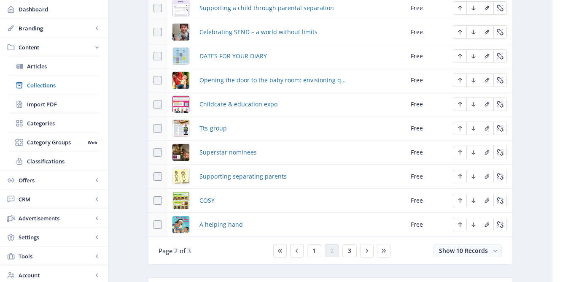
scroll to position [446, 0]
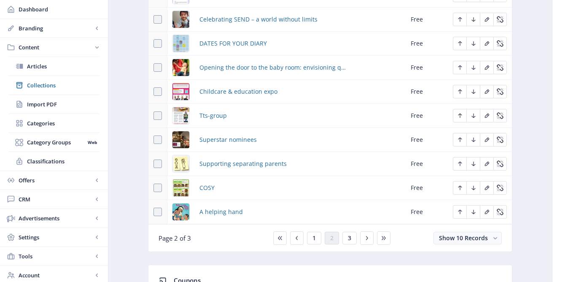
click at [314, 245] on nb-card-footer "Page 2 of 3 1 2 3 Show 10 Records" at bounding box center [329, 237] width 363 height 27
click at [315, 234] on span "1" at bounding box center [313, 237] width 3 height 7
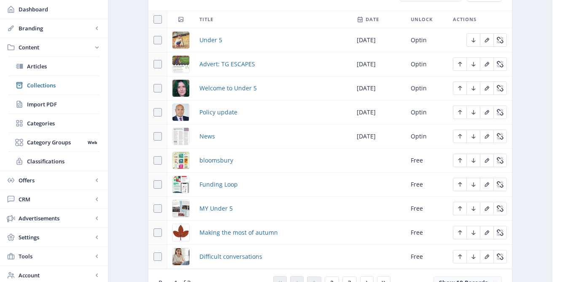
scroll to position [403, 0]
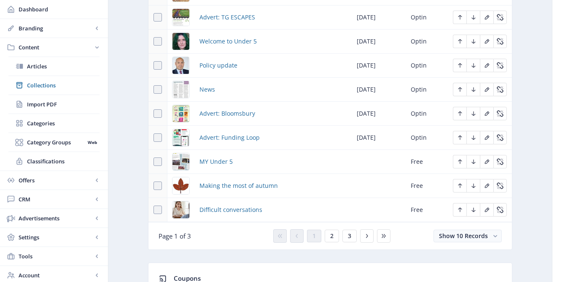
scroll to position [451, 0]
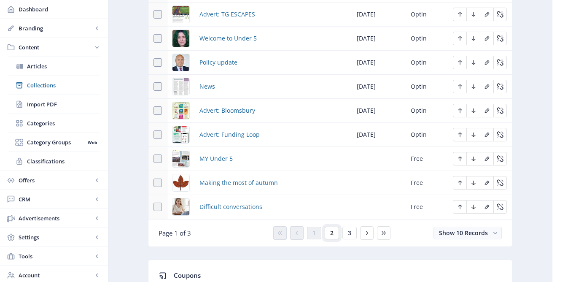
click at [335, 235] on button "2" at bounding box center [332, 232] width 14 height 13
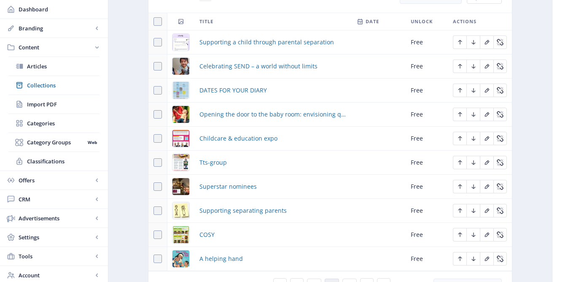
scroll to position [409, 0]
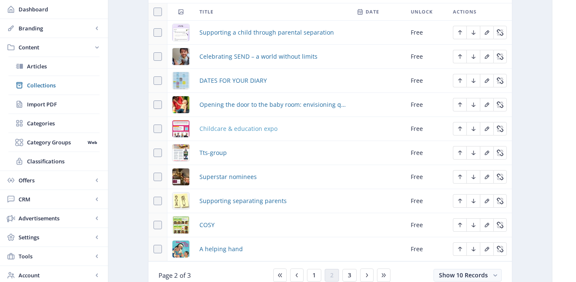
click at [261, 129] on span "Childcare & education expo" at bounding box center [238, 129] width 78 height 10
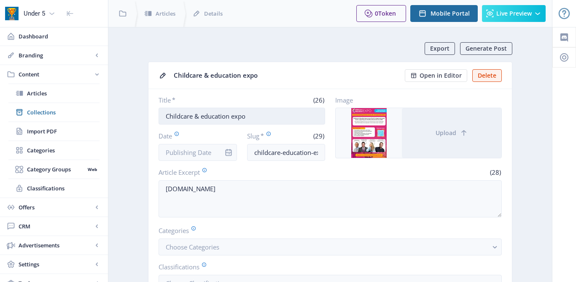
click at [166, 116] on input "Childcare & education expo" at bounding box center [242, 115] width 167 height 17
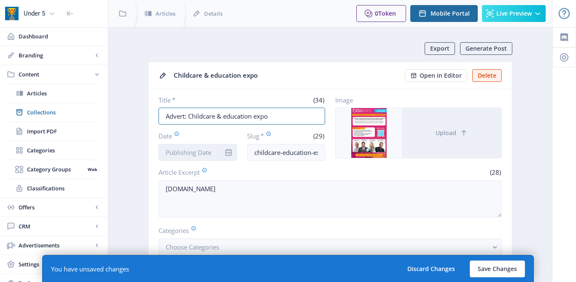
type input "Advert: Childcare & education expo"
click at [183, 153] on input "Date" at bounding box center [198, 152] width 78 height 17
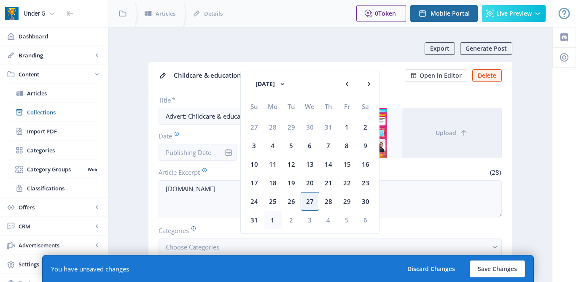
click at [274, 219] on div "1" at bounding box center [272, 219] width 19 height 19
type input "[DATE]"
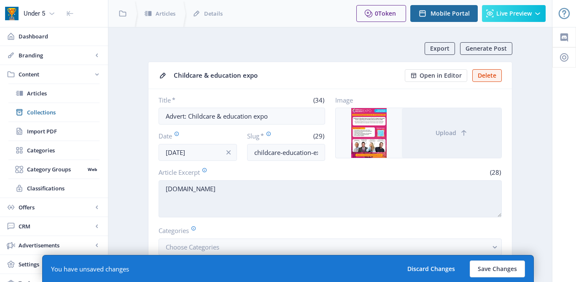
drag, startPoint x: 165, startPoint y: 187, endPoint x: 253, endPoint y: 187, distance: 87.7
click at [254, 187] on textarea "childcareeducationexpo.co.uk" at bounding box center [330, 198] width 343 height 37
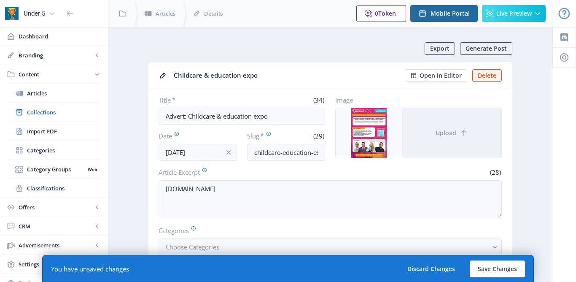
click at [304, 220] on nb-card-body "Title * (34) Advert: Childcare & education expo Date Sep 1, 2025 Slug * (29) ch…" at bounding box center [329, 211] width 363 height 245
drag, startPoint x: 316, startPoint y: 154, endPoint x: 324, endPoint y: 154, distance: 8.4
click at [324, 154] on input "childcare-education-expo-b203" at bounding box center [286, 152] width 78 height 17
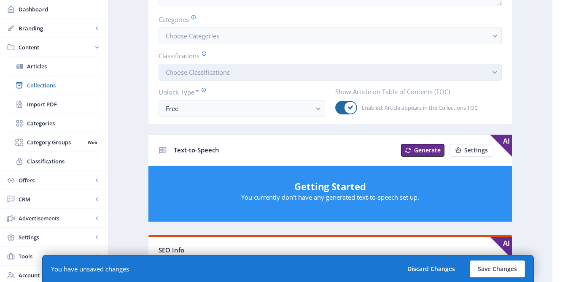
scroll to position [212, 0]
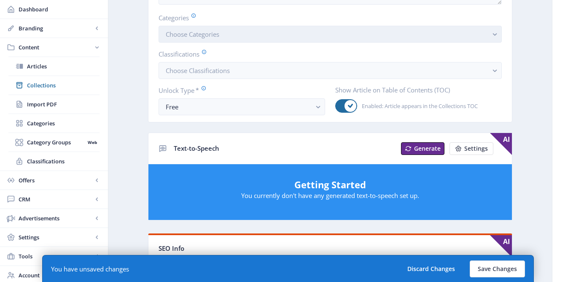
type input "childcare-education-expo-sep-25"
click at [224, 37] on button "Choose Categories" at bounding box center [330, 34] width 343 height 17
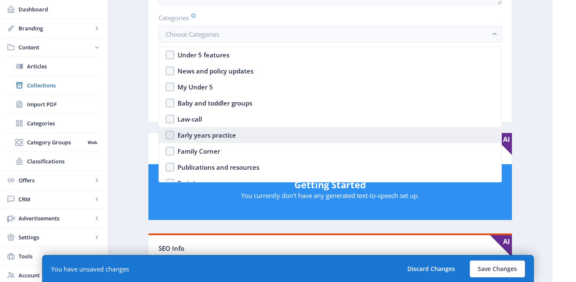
scroll to position [73, 0]
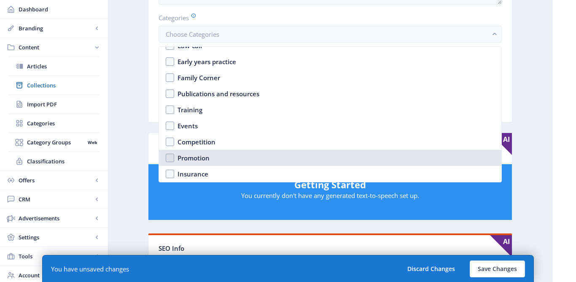
click at [175, 158] on nb-option "Promotion" at bounding box center [330, 158] width 342 height 16
checkbox input "true"
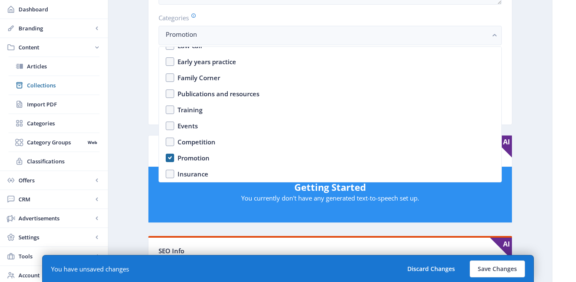
click at [134, 107] on app-content-article "Export Generate Post Childcare & education expo Open in Editor Delete Title * (…" at bounding box center [330, 231] width 414 height 802
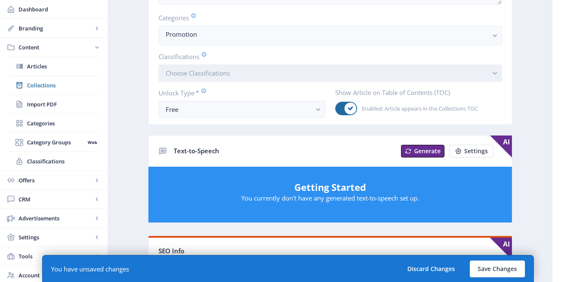
click at [191, 74] on span "Choose Classifications" at bounding box center [198, 73] width 64 height 8
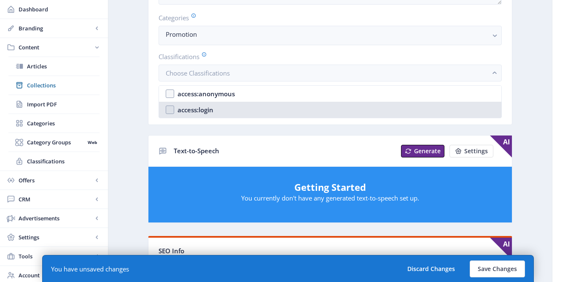
click at [191, 109] on div "access:login" at bounding box center [195, 110] width 36 height 10
checkbox input "true"
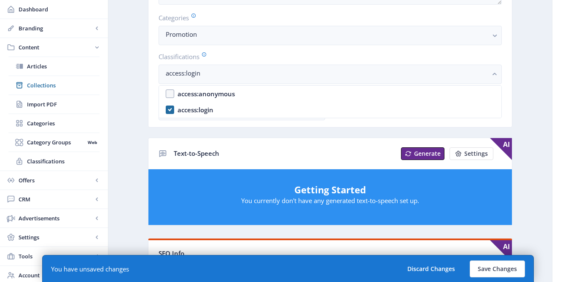
click at [133, 129] on app-content-article "Export Generate Post Childcare & education expo Open in Editor Delete Title * (…" at bounding box center [330, 232] width 414 height 805
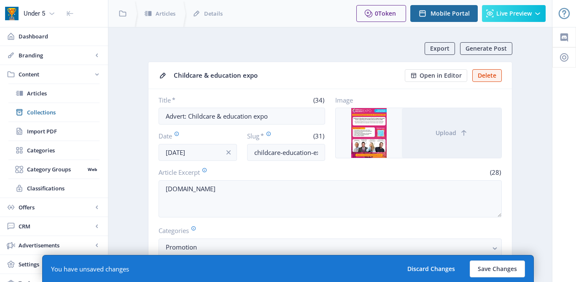
scroll to position [212, 0]
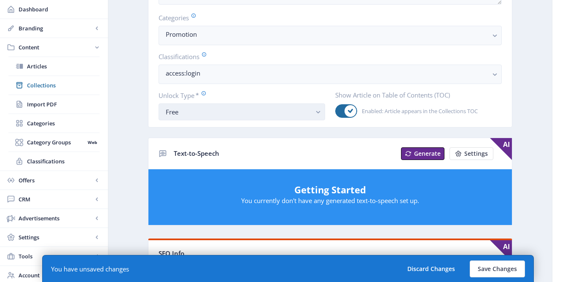
click at [185, 119] on button "Free" at bounding box center [242, 111] width 167 height 17
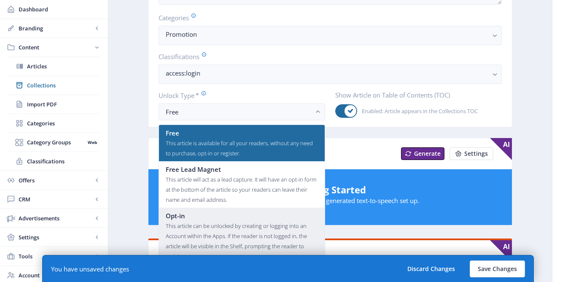
click at [197, 223] on div "This article can be unlocked by creating or logging into an Account within the …" at bounding box center [242, 240] width 152 height 40
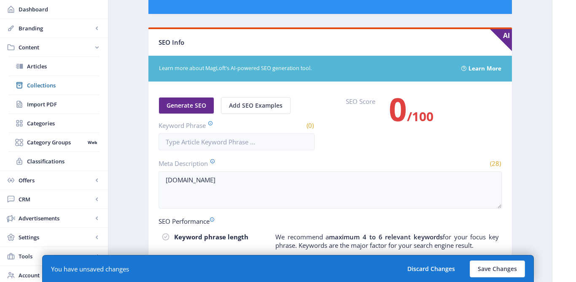
scroll to position [521, 0]
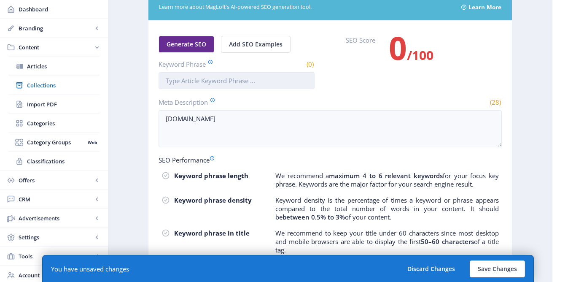
click at [189, 81] on input "Keyword Phrase" at bounding box center [237, 80] width 156 height 17
click at [200, 82] on input "Keyword Phrase" at bounding box center [237, 80] width 156 height 17
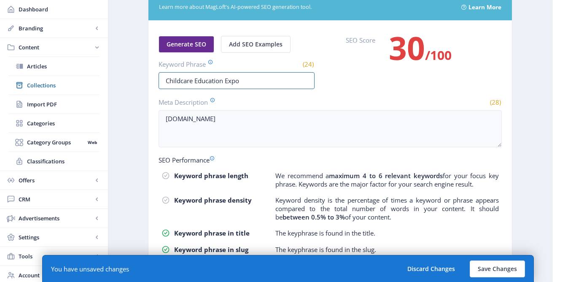
type input "Childcare Education Expo"
click at [347, 83] on div "Generate SEO Add SEO Examples Keyword Phrase (24) Childcare Education Expo SEO …" at bounding box center [330, 62] width 343 height 53
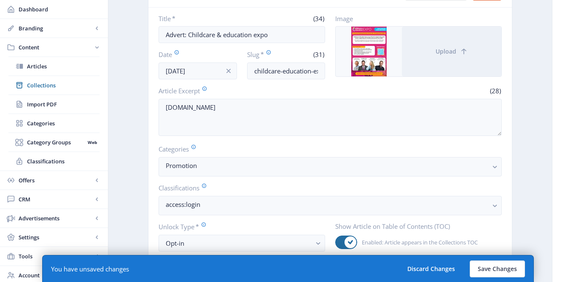
scroll to position [80, 0]
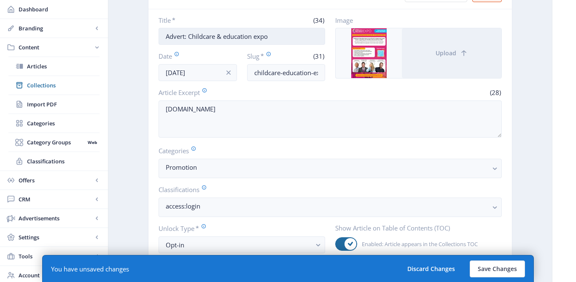
click at [228, 38] on input "Advert: Childcare & education expo" at bounding box center [242, 36] width 167 height 17
click at [258, 37] on input "Advert: Childcare & Education expo" at bounding box center [242, 36] width 167 height 17
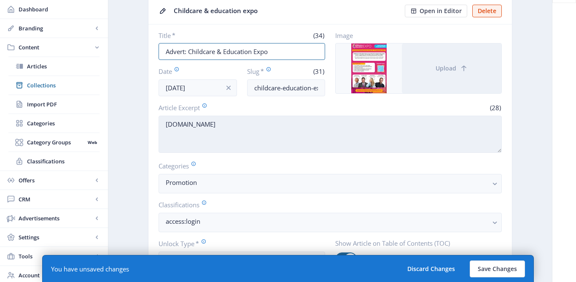
scroll to position [64, 0]
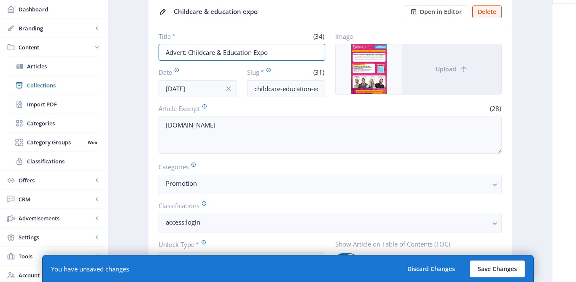
type input "Advert: Childcare & Education Expo"
click at [488, 267] on button "Save Changes" at bounding box center [497, 268] width 55 height 17
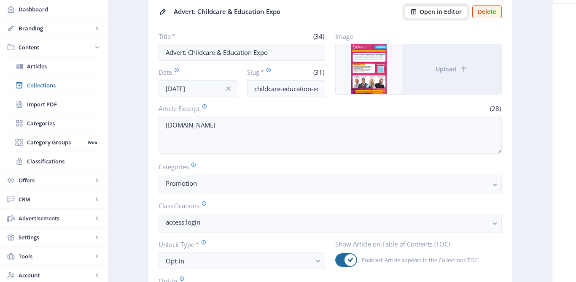
click at [440, 14] on span "Open in Editor" at bounding box center [440, 11] width 42 height 7
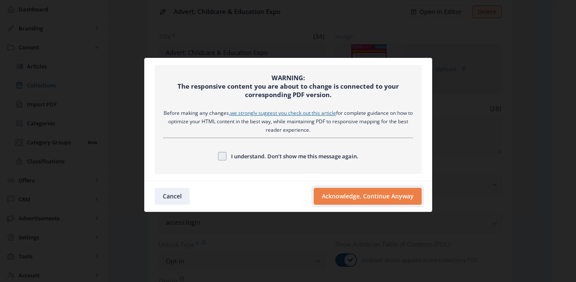
click at [332, 196] on button "Acknowledge, Continue Anyway" at bounding box center [368, 196] width 108 height 17
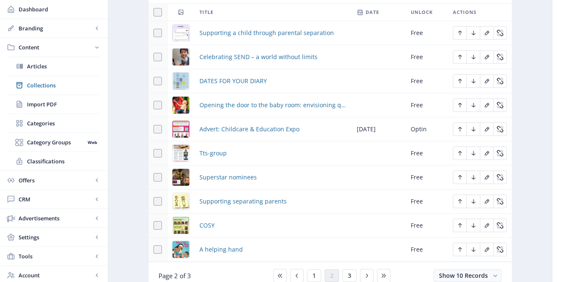
scroll to position [409, 0]
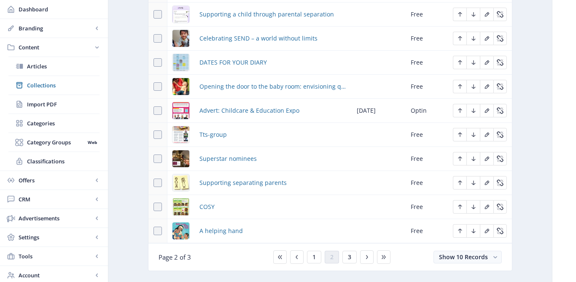
scroll to position [427, 0]
click at [204, 137] on span "Tts-group" at bounding box center [212, 135] width 27 height 10
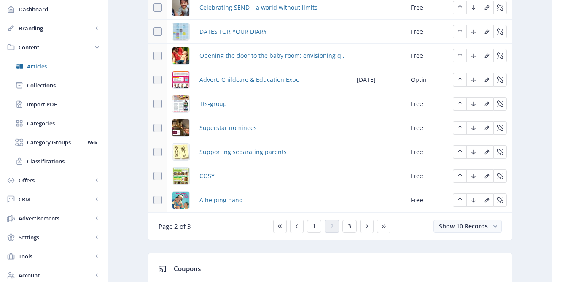
scroll to position [468, 0]
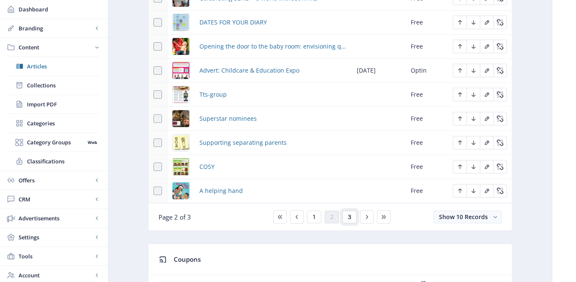
click at [347, 217] on button "3" at bounding box center [349, 216] width 14 height 13
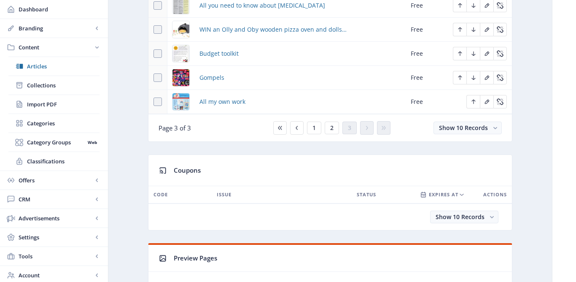
scroll to position [386, 0]
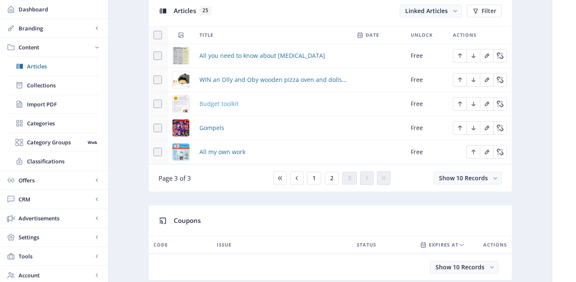
click at [220, 106] on span "Budget toolkit" at bounding box center [218, 104] width 39 height 10
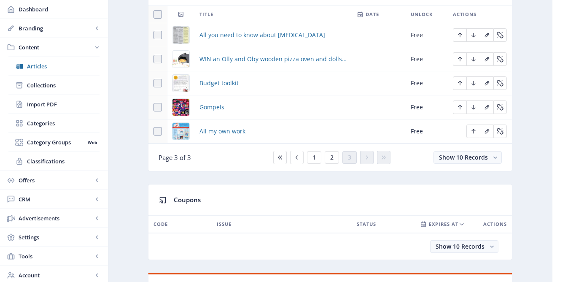
scroll to position [403, 0]
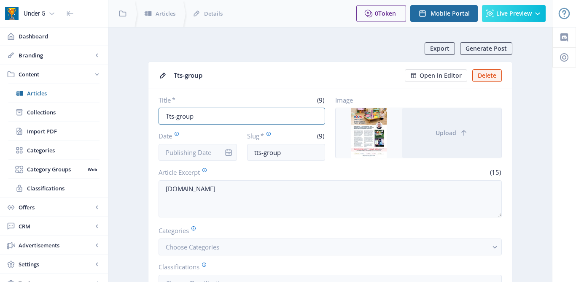
drag, startPoint x: 201, startPoint y: 116, endPoint x: 156, endPoint y: 116, distance: 45.1
click at [156, 116] on nb-card-body "Title * (9) Tts-group Date Slug * (9) tts-group Image Upload Article Excerpt (1…" at bounding box center [329, 211] width 363 height 245
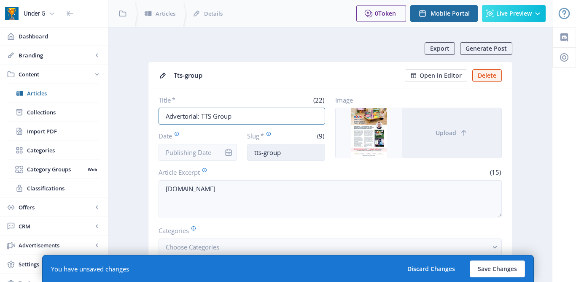
type input "Advertorial: TTS Group"
click at [285, 152] on input "tts-group" at bounding box center [286, 152] width 78 height 17
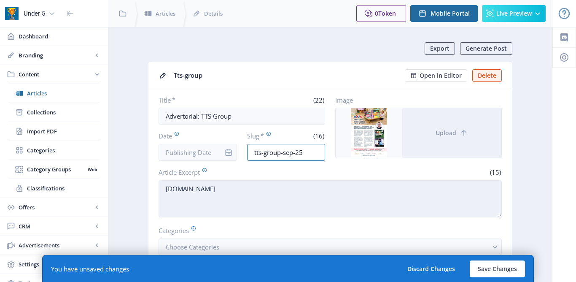
type input "tts-group-sep-25"
drag, startPoint x: 212, startPoint y: 187, endPoint x: 162, endPoint y: 185, distance: 49.4
click at [163, 186] on textarea "[DOMAIN_NAME]" at bounding box center [330, 198] width 343 height 37
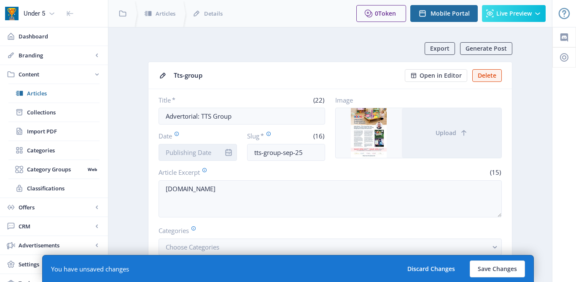
click at [182, 149] on input "Date" at bounding box center [198, 152] width 78 height 17
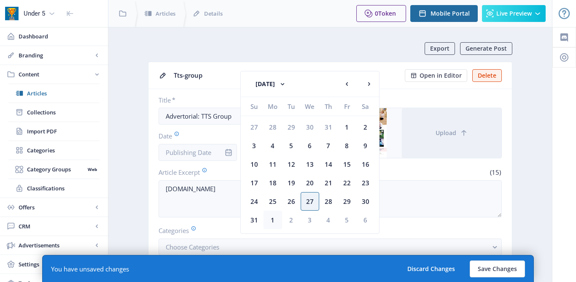
click at [273, 218] on div "1" at bounding box center [272, 219] width 19 height 19
type input "[DATE]"
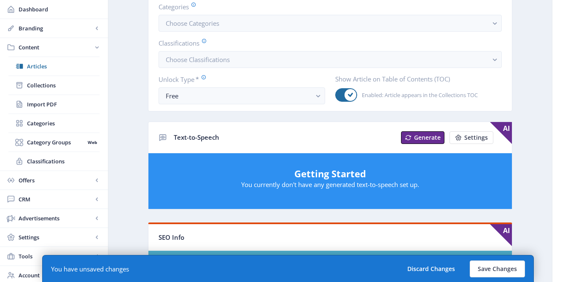
scroll to position [236, 0]
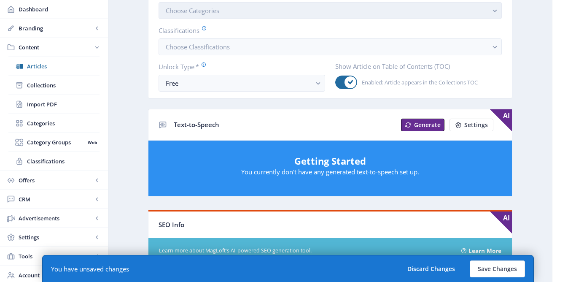
click at [238, 9] on button "Choose Categories" at bounding box center [330, 10] width 343 height 17
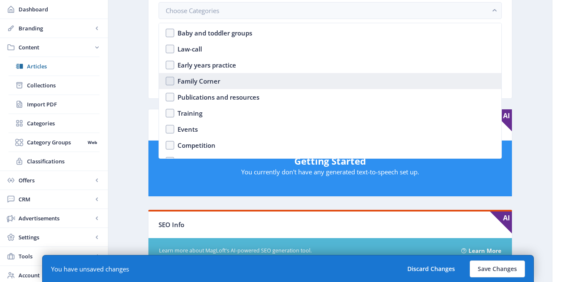
scroll to position [73, 0]
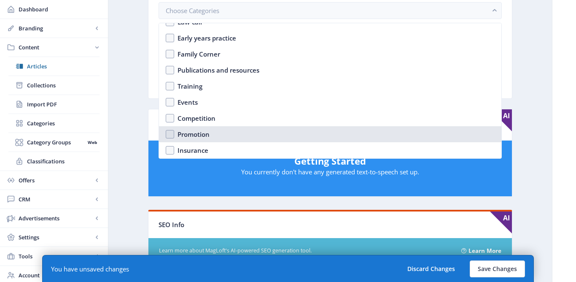
click at [176, 137] on nb-option "Promotion" at bounding box center [330, 134] width 342 height 16
checkbox input "true"
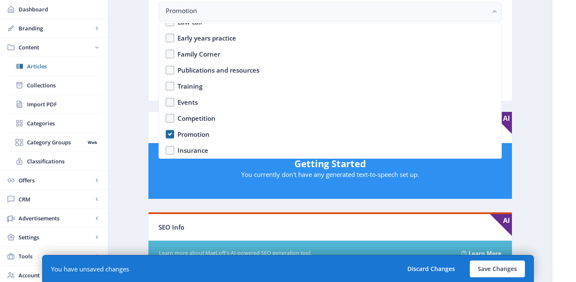
click at [140, 120] on app-content-article "Export Generate Post Tts-group Open in Editor Delete Title * (22) Advertorial: …" at bounding box center [330, 207] width 414 height 802
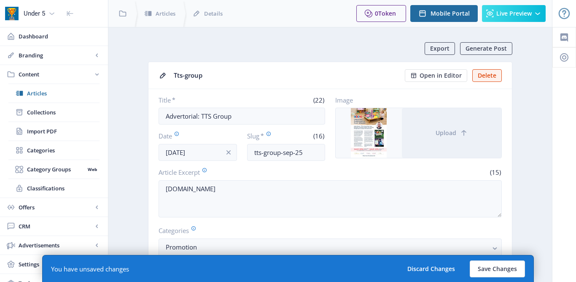
scroll to position [236, 0]
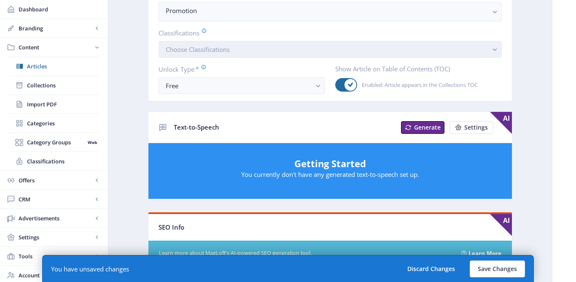
click at [176, 56] on button "Choose Classifications" at bounding box center [330, 49] width 343 height 17
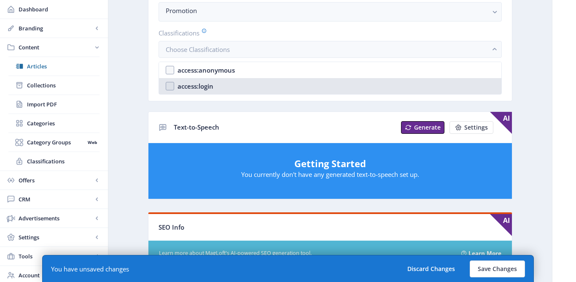
click at [180, 82] on div "access:login" at bounding box center [195, 86] width 36 height 10
checkbox input "true"
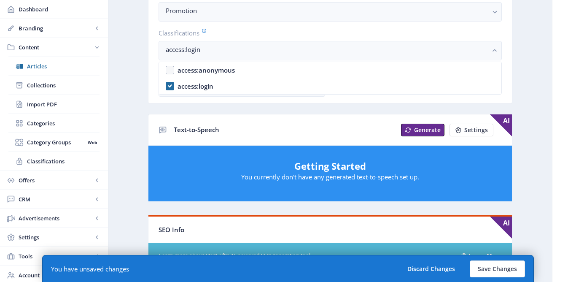
click at [135, 124] on app-content-article "Export Generate Post Tts-group Open in Editor Delete Title * (22) Advertorial: …" at bounding box center [330, 208] width 414 height 805
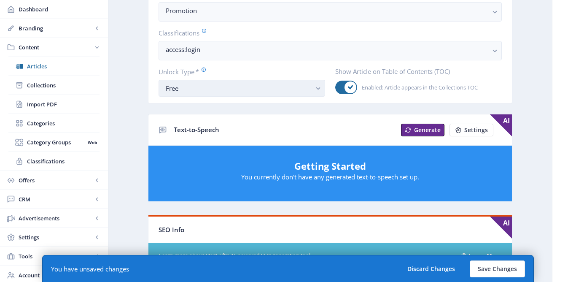
click at [182, 87] on div "Free" at bounding box center [238, 88] width 145 height 10
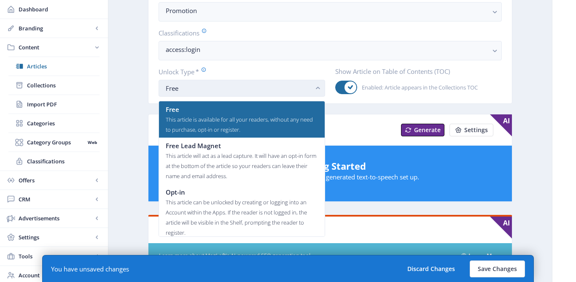
scroll to position [0, 0]
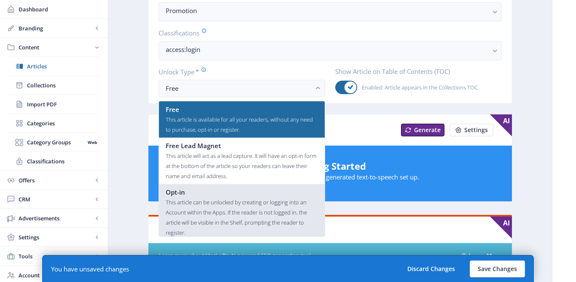
click at [189, 189] on div "Opt-in" at bounding box center [242, 192] width 152 height 10
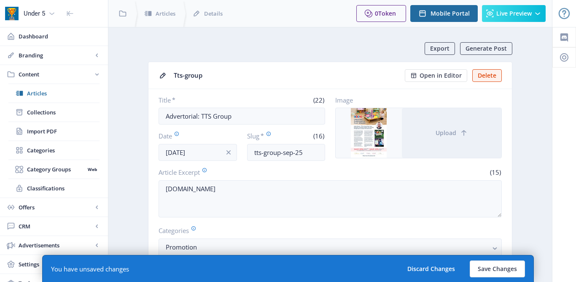
scroll to position [236, 0]
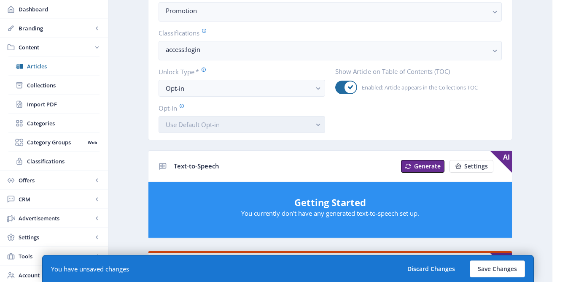
click at [199, 123] on span "Use Default Opt-in" at bounding box center [193, 124] width 54 height 8
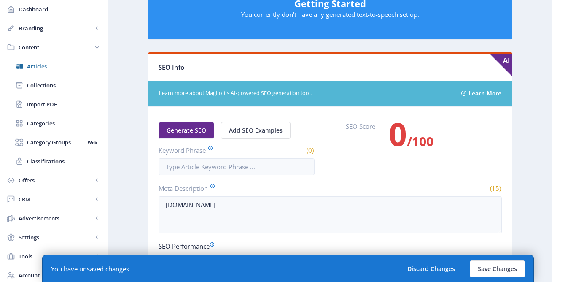
scroll to position [437, 0]
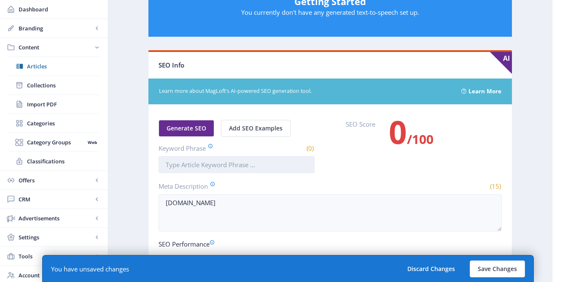
click at [171, 169] on input "Keyword Phrase" at bounding box center [237, 164] width 156 height 17
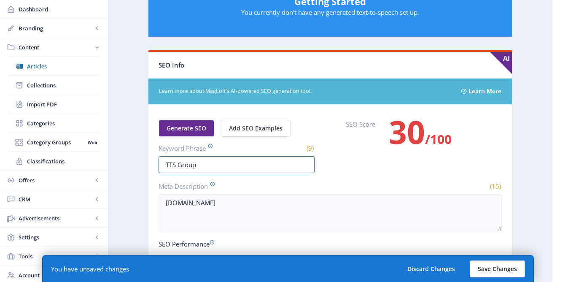
type input "TTS Group"
click at [502, 270] on button "Save Changes" at bounding box center [497, 268] width 55 height 17
click at [501, 265] on button "Save Changes" at bounding box center [497, 268] width 55 height 17
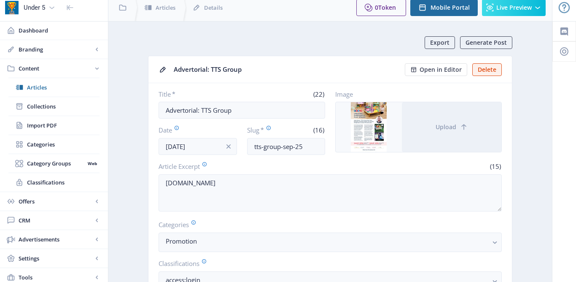
scroll to position [0, 0]
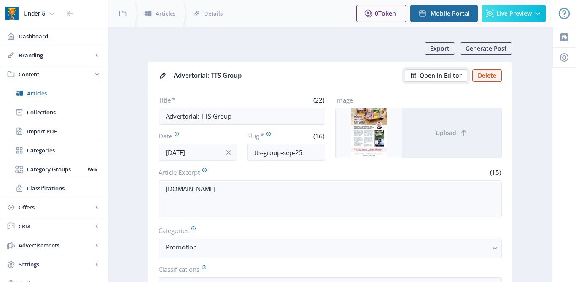
click at [444, 74] on span "Open in Editor" at bounding box center [440, 75] width 42 height 7
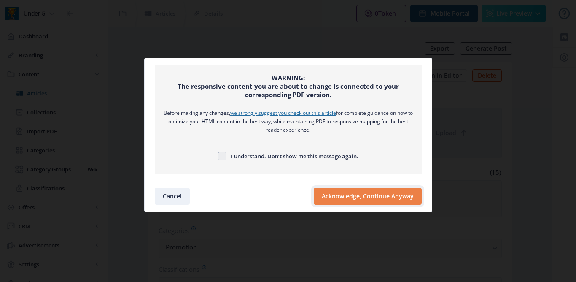
click at [347, 195] on button "Acknowledge, Continue Anyway" at bounding box center [368, 196] width 108 height 17
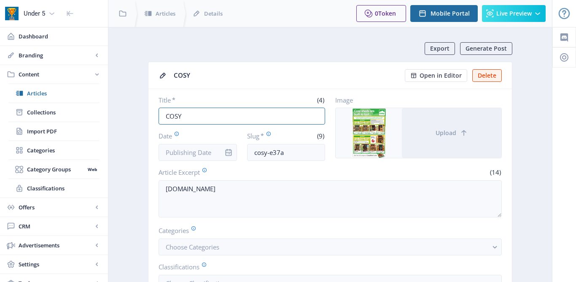
drag, startPoint x: 183, startPoint y: 118, endPoint x: 157, endPoint y: 117, distance: 26.2
click at [159, 118] on input "COSY" at bounding box center [242, 115] width 167 height 17
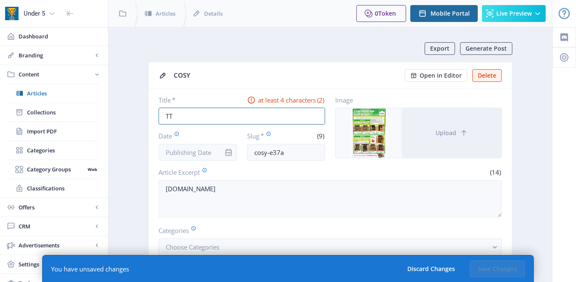
type input "T"
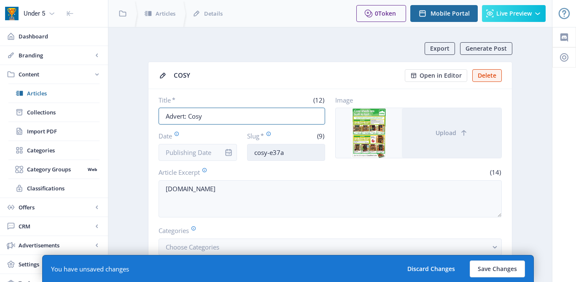
type input "Advert: Cosy"
click at [281, 151] on input "cosy-e37a" at bounding box center [286, 152] width 78 height 17
type input "cosy-sep-25"
click at [197, 149] on input "Date" at bounding box center [198, 152] width 78 height 17
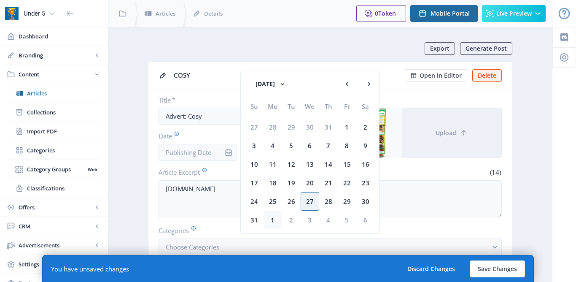
click at [274, 216] on div "1" at bounding box center [272, 219] width 19 height 19
type input "[DATE]"
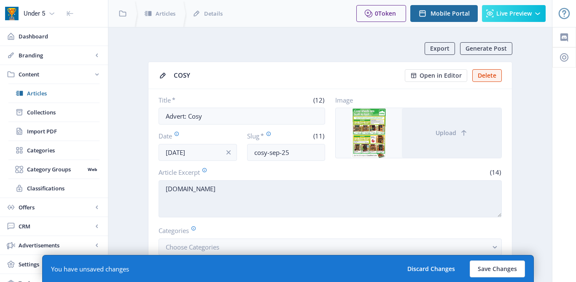
drag, startPoint x: 210, startPoint y: 190, endPoint x: 167, endPoint y: 188, distance: 43.0
click at [167, 188] on textarea "Cosydirect.com" at bounding box center [330, 198] width 343 height 37
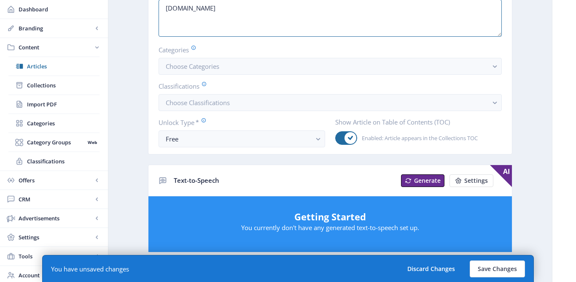
scroll to position [182, 0]
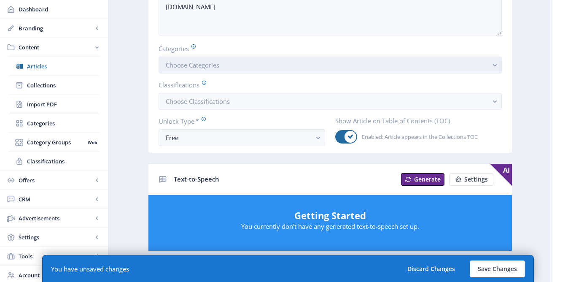
click at [210, 65] on span "Choose Categories" at bounding box center [193, 65] width 54 height 8
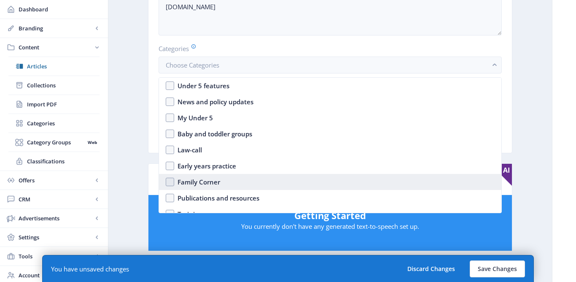
scroll to position [73, 0]
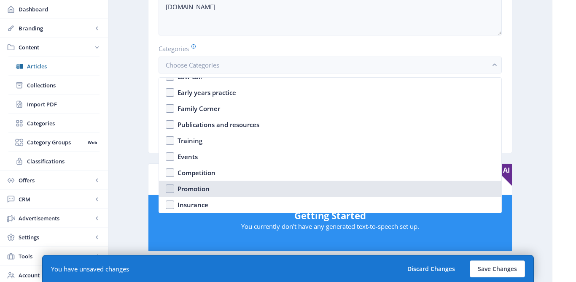
click at [199, 185] on div "Promotion" at bounding box center [193, 188] width 32 height 10
checkbox input "true"
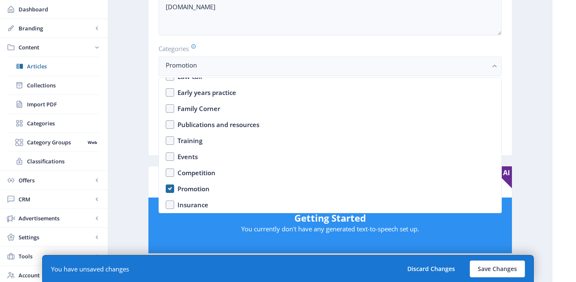
click at [103, 150] on ul "Articles Collections Import PDF Categories Category Groups Web Classifications" at bounding box center [54, 113] width 108 height 114
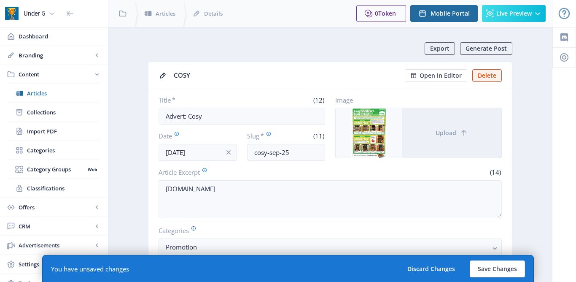
scroll to position [182, 0]
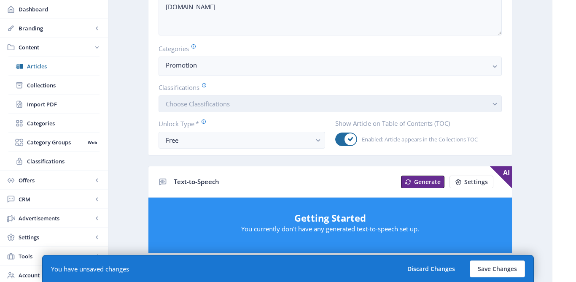
click at [185, 106] on span "Choose Classifications" at bounding box center [198, 103] width 64 height 8
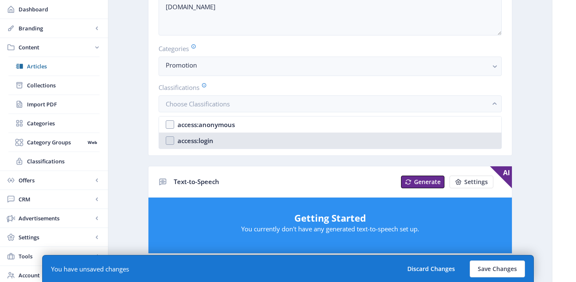
click at [189, 137] on div "access:login" at bounding box center [195, 140] width 36 height 10
checkbox input "true"
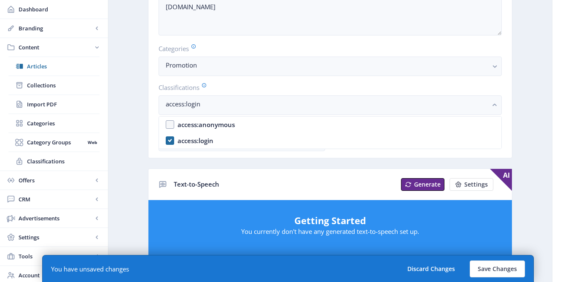
click at [147, 144] on app-content-article "Export Generate Post COSY Open in Editor Delete Title * (12) Advert: Cosy Date …" at bounding box center [330, 262] width 414 height 805
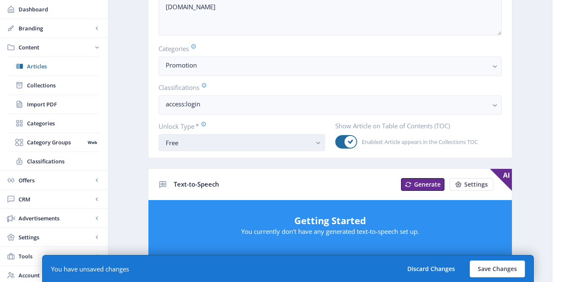
click at [177, 143] on div "Free" at bounding box center [238, 142] width 145 height 10
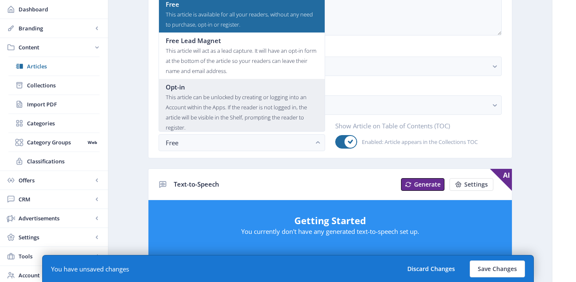
click at [183, 114] on div "This article can be unlocked by creating or logging into an Account within the …" at bounding box center [242, 112] width 152 height 40
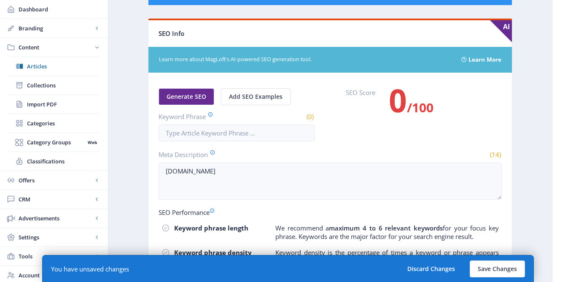
scroll to position [519, 0]
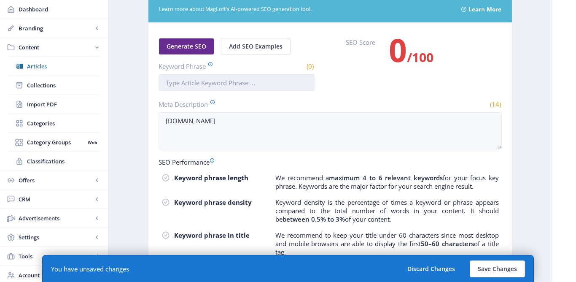
click at [211, 81] on input "Keyword Phrase" at bounding box center [237, 82] width 156 height 17
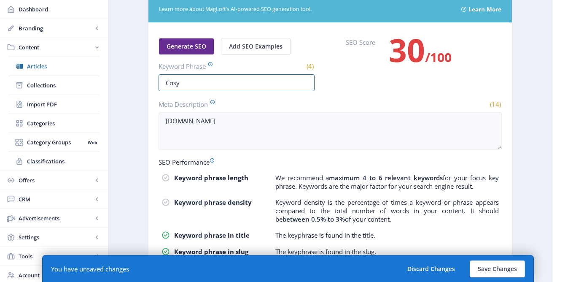
type input "Cosy"
click at [342, 99] on nb-card-body "Generate SEO Add SEO Examples Keyword Phrase (4) Cosy SEO Score 30 /100 Meta De…" at bounding box center [329, 171] width 363 height 296
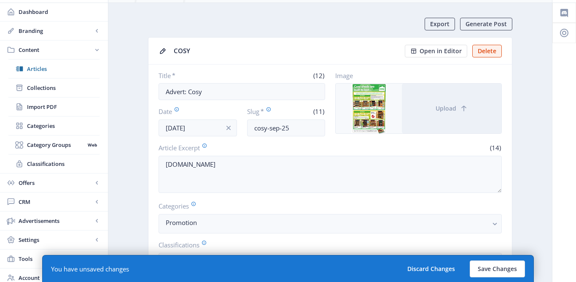
scroll to position [26, 0]
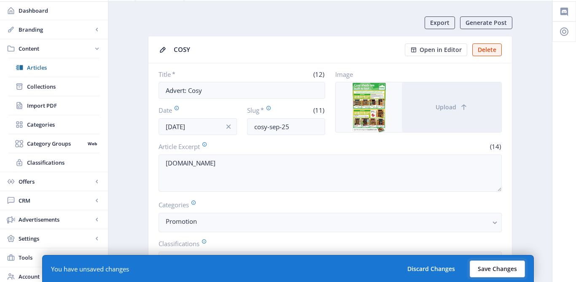
click at [495, 265] on button "Save Changes" at bounding box center [497, 268] width 55 height 17
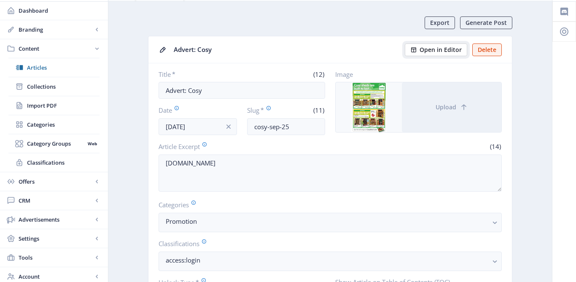
click at [448, 53] on span "Open in Editor" at bounding box center [440, 49] width 42 height 7
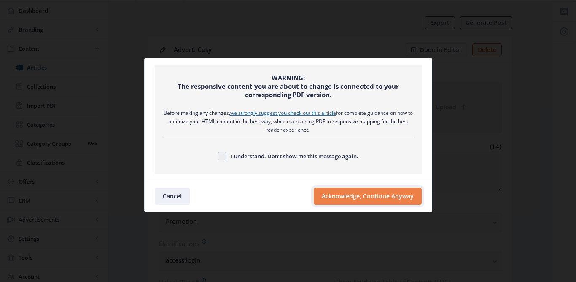
click at [360, 195] on button "Acknowledge, Continue Anyway" at bounding box center [368, 196] width 108 height 17
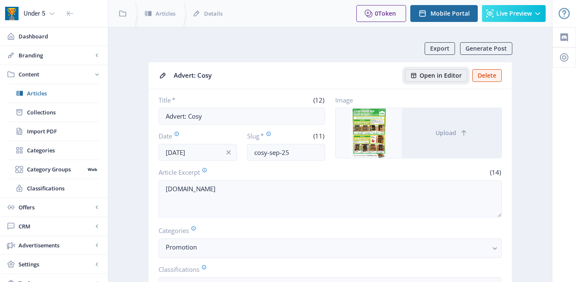
scroll to position [26, 0]
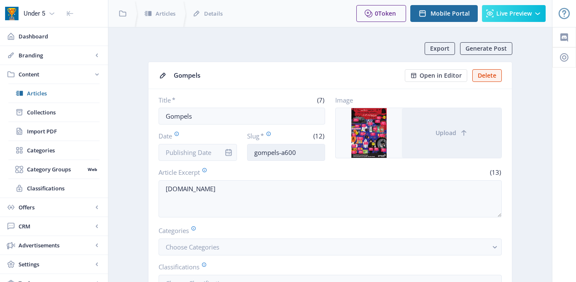
click at [298, 158] on input "gompels-a600" at bounding box center [286, 152] width 78 height 17
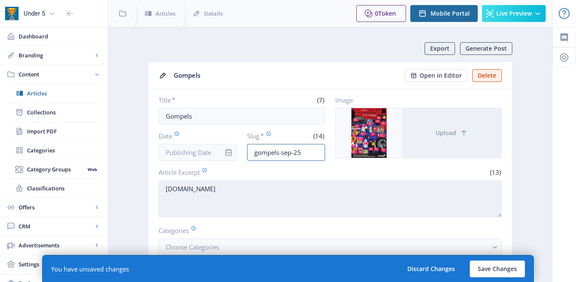
type input "gompels-sep-25"
click at [221, 188] on textarea "[DOMAIN_NAME]" at bounding box center [330, 198] width 343 height 37
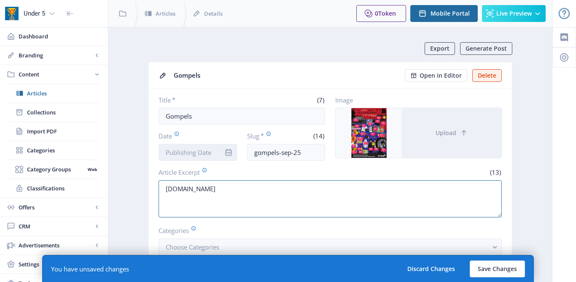
type textarea "[DOMAIN_NAME]"
click at [207, 150] on input "Date" at bounding box center [198, 152] width 78 height 17
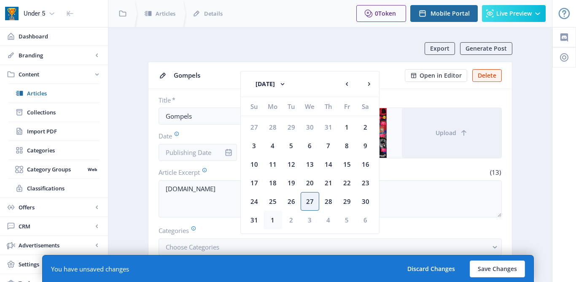
click at [272, 220] on div "1" at bounding box center [272, 219] width 19 height 19
type input "[DATE]"
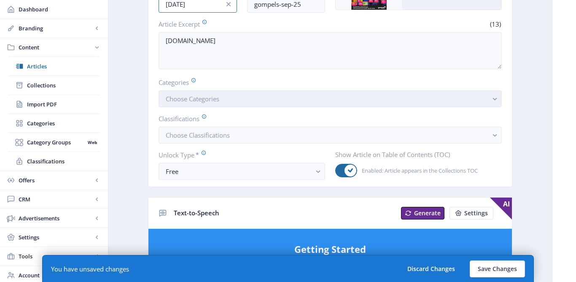
scroll to position [159, 0]
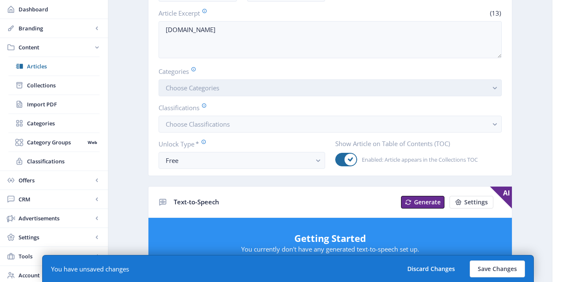
click at [227, 90] on button "Choose Categories" at bounding box center [330, 87] width 343 height 17
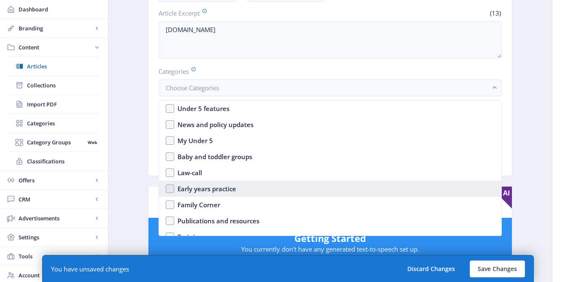
scroll to position [73, 0]
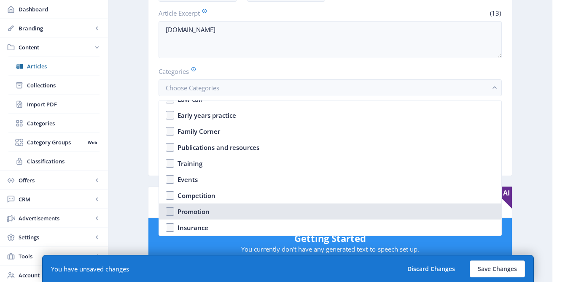
click at [175, 208] on nb-option "Promotion" at bounding box center [330, 211] width 342 height 16
checkbox input "true"
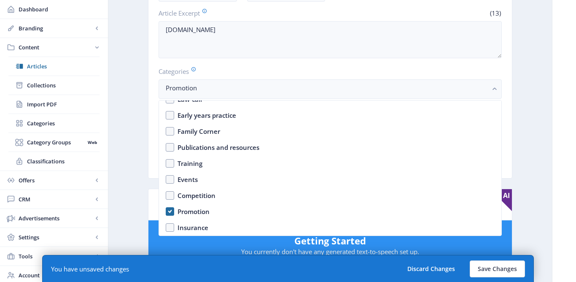
click at [121, 137] on nb-layout-column "Export Generate Post Gompels Open in Editor Delete Title * (7) Gompels Date Sep…" at bounding box center [330, 285] width 444 height 834
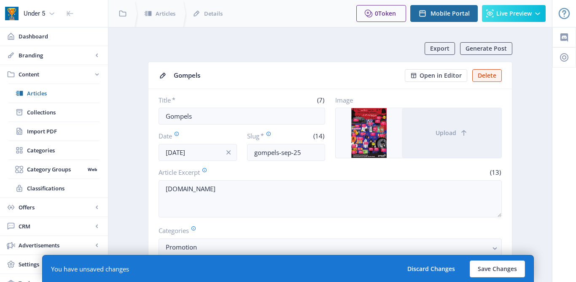
scroll to position [159, 0]
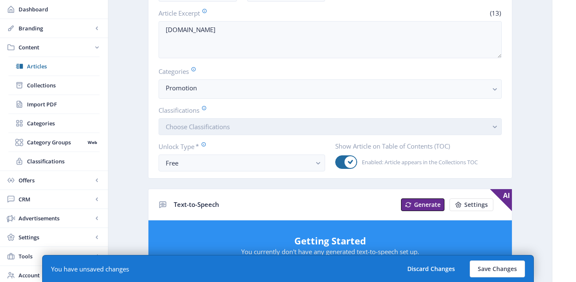
click at [191, 132] on button "Choose Classifications" at bounding box center [330, 126] width 343 height 17
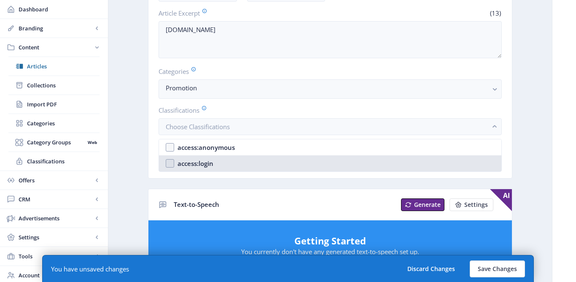
click at [196, 165] on div "access:login" at bounding box center [195, 163] width 36 height 10
checkbox input "true"
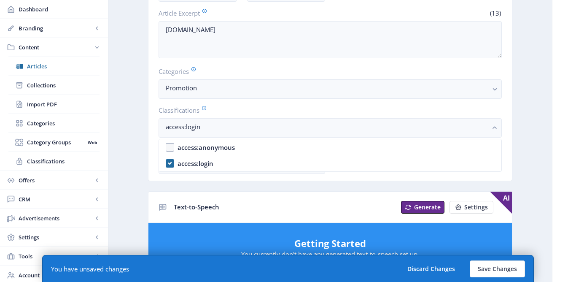
click at [148, 161] on app-content-article "Export Generate Post Gompels Open in Editor Delete Title * (7) Gompels Date Sep…" at bounding box center [330, 285] width 414 height 805
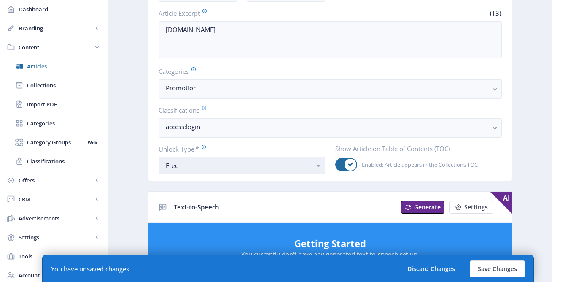
click at [189, 164] on div "Free" at bounding box center [238, 165] width 145 height 10
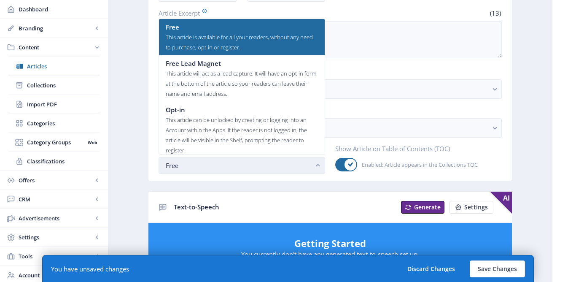
scroll to position [0, 0]
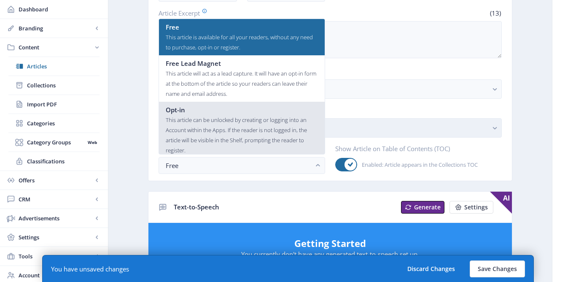
click at [190, 119] on div "This article can be unlocked by creating or logging into an Account within the …" at bounding box center [242, 135] width 152 height 40
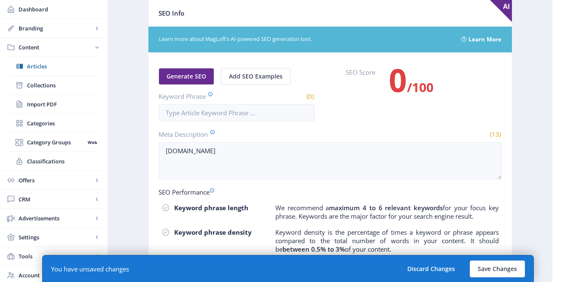
scroll to position [489, 0]
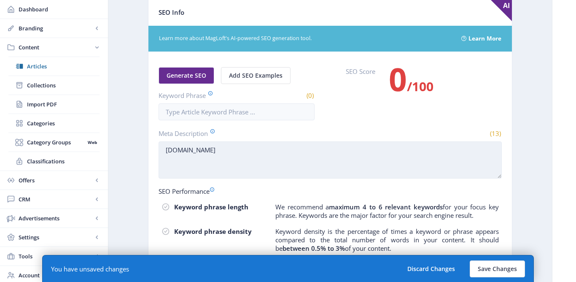
drag, startPoint x: 213, startPoint y: 151, endPoint x: 193, endPoint y: 148, distance: 20.0
click at [193, 148] on textarea "gompels.CO.UK" at bounding box center [330, 159] width 343 height 37
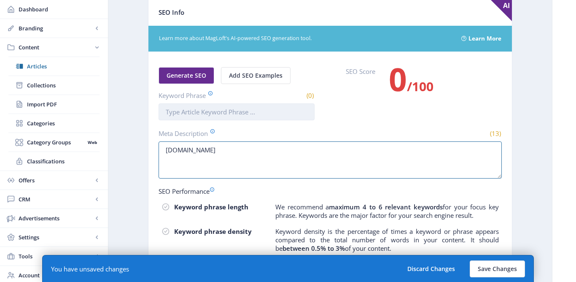
type textarea "gompels.co.uk"
click at [200, 114] on input "Keyword Phrase" at bounding box center [237, 111] width 156 height 17
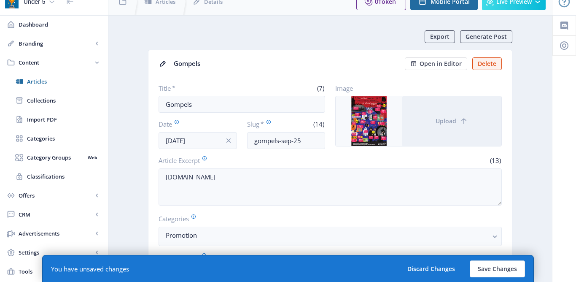
scroll to position [0, 0]
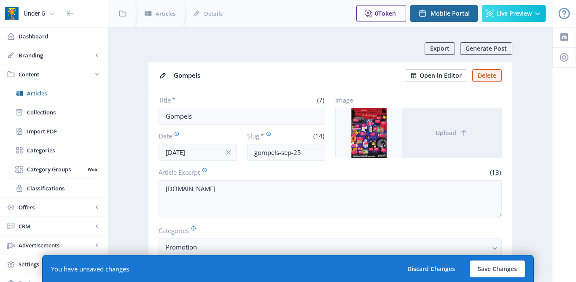
type input "Gompels"
click at [437, 78] on span "Open in Editor" at bounding box center [440, 75] width 42 height 7
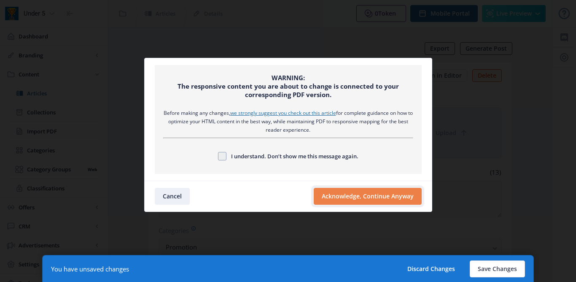
click at [364, 198] on button "Acknowledge, Continue Anyway" at bounding box center [368, 196] width 108 height 17
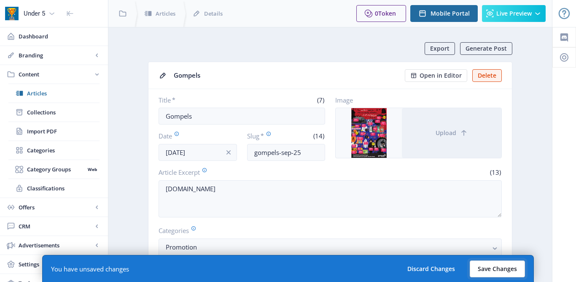
click at [495, 266] on button "Save Changes" at bounding box center [497, 268] width 55 height 17
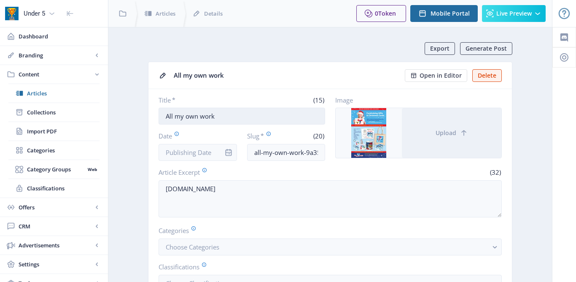
drag, startPoint x: 216, startPoint y: 116, endPoint x: 175, endPoint y: 116, distance: 41.3
click at [175, 115] on input "All my own work" at bounding box center [242, 115] width 167 height 17
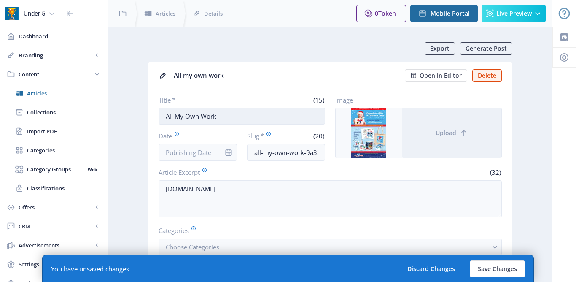
click at [167, 116] on input "All My Own Work" at bounding box center [242, 115] width 167 height 17
type input "Advert: All My Own Work"
click at [179, 156] on input "Date" at bounding box center [198, 152] width 78 height 17
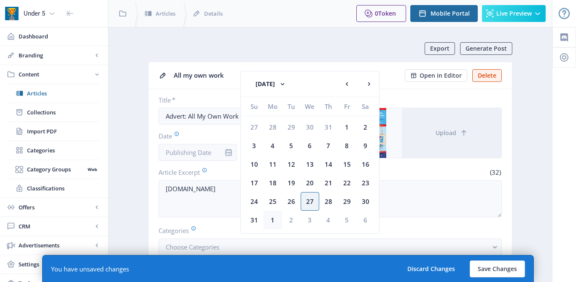
click at [270, 219] on div "1" at bounding box center [272, 219] width 19 height 19
type input "[DATE]"
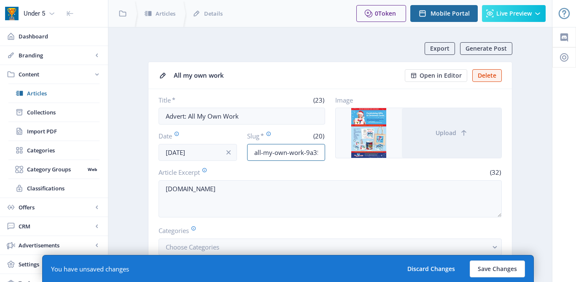
scroll to position [0, 1]
drag, startPoint x: 306, startPoint y: 152, endPoint x: 331, endPoint y: 151, distance: 24.5
click at [331, 152] on div "Title * (23) Advert: All My Own Work Date Sep 1, 2025 Slug * (20) all-my-own-wo…" at bounding box center [330, 128] width 343 height 65
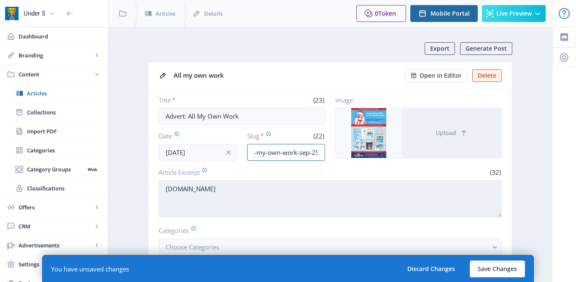
type input "all-my-own-work-sep-25"
drag, startPoint x: 280, startPoint y: 188, endPoint x: 164, endPoint y: 186, distance: 115.5
click at [164, 186] on textarea "schoolchristmasfundraising.co.uk" at bounding box center [330, 198] width 343 height 37
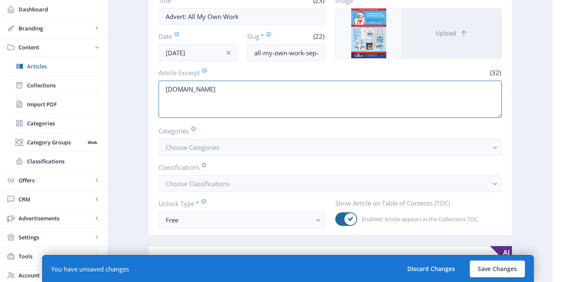
scroll to position [140, 0]
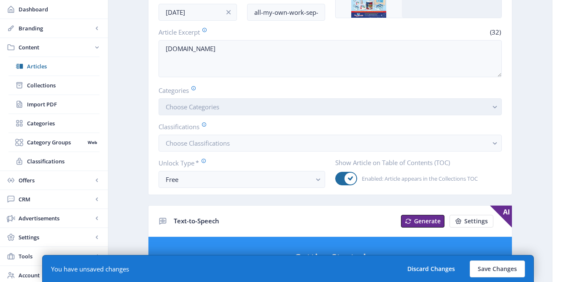
click at [248, 107] on button "Choose Categories" at bounding box center [330, 106] width 343 height 17
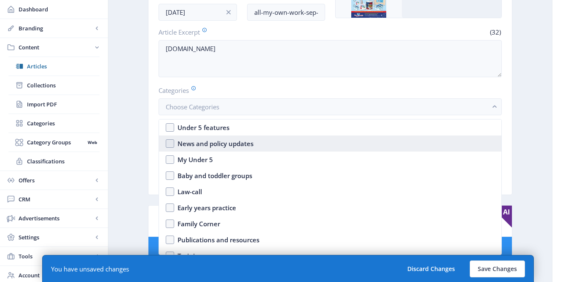
scroll to position [73, 0]
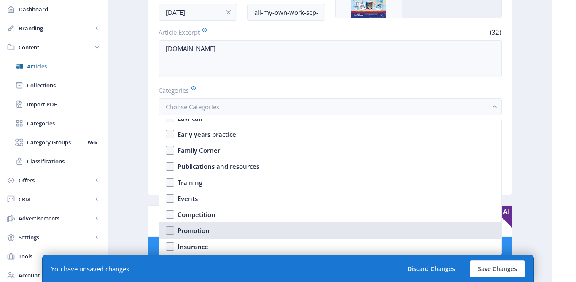
click at [172, 225] on nb-option "Promotion" at bounding box center [330, 230] width 342 height 16
checkbox input "true"
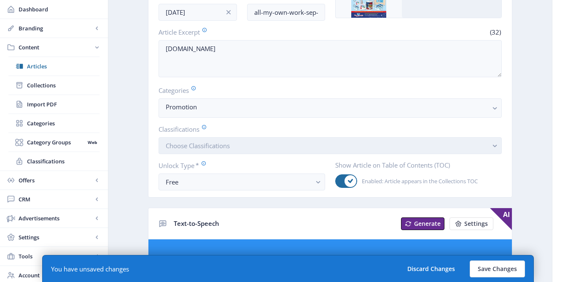
click at [204, 146] on span "Choose Classifications" at bounding box center [198, 145] width 64 height 8
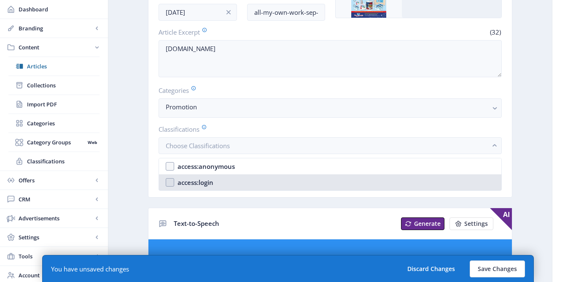
click at [192, 185] on div "access:login" at bounding box center [195, 182] width 36 height 10
checkbox input "true"
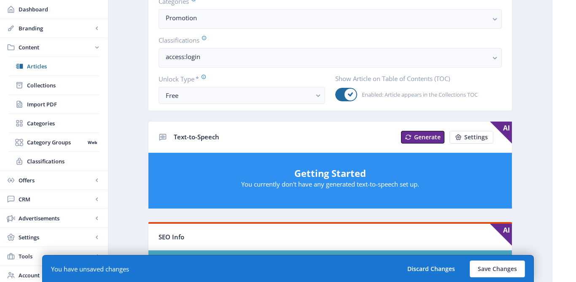
scroll to position [257, 0]
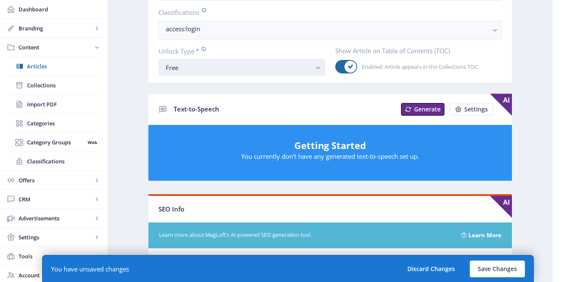
click at [193, 68] on div "Free" at bounding box center [238, 67] width 145 height 10
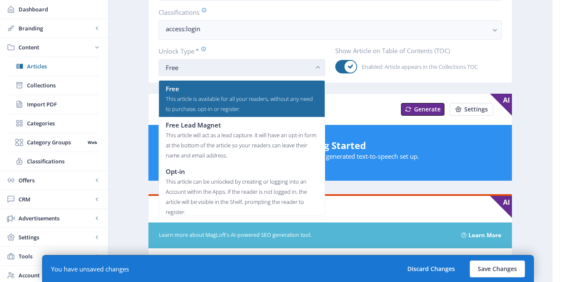
scroll to position [0, 0]
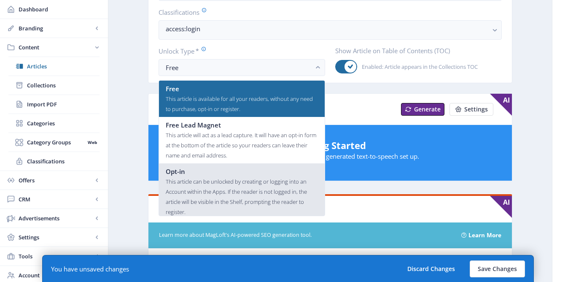
click at [183, 186] on div "This article can be unlocked by creating or logging into an Account within the …" at bounding box center [242, 196] width 152 height 40
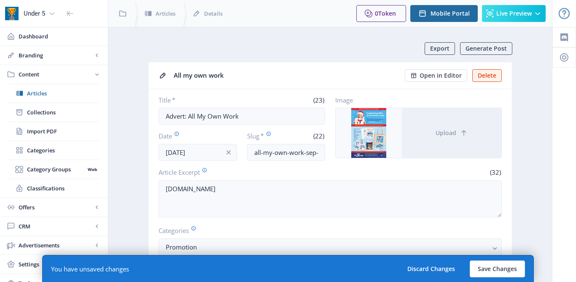
scroll to position [257, 0]
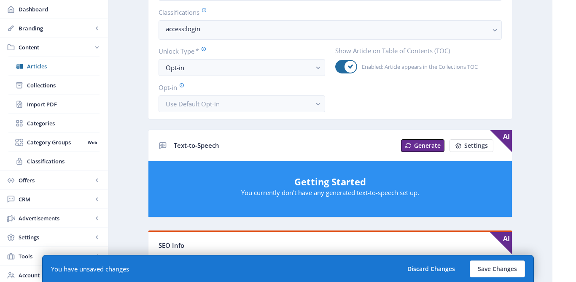
click at [130, 142] on app-content-article "Export Generate Post All my own work Open in Editor Delete Title * (23) Advert:…" at bounding box center [330, 205] width 414 height 841
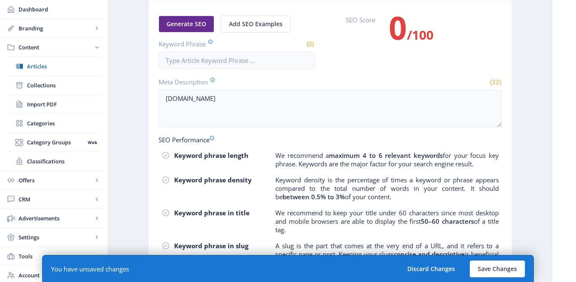
scroll to position [543, 0]
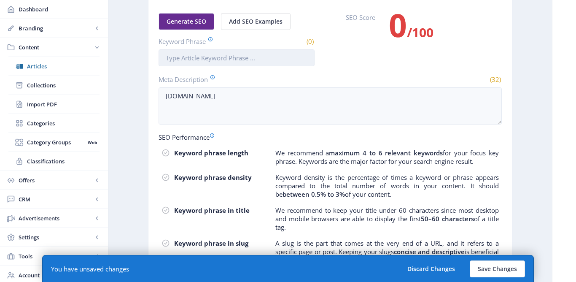
click at [200, 57] on input "Keyword Phrase" at bounding box center [237, 57] width 156 height 17
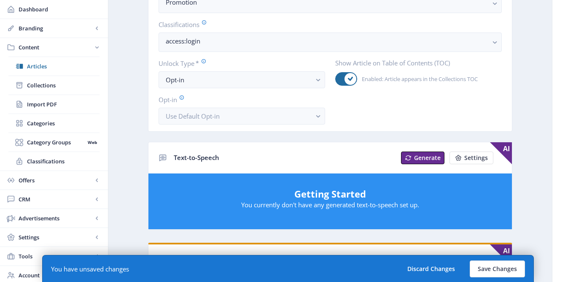
scroll to position [245, 0]
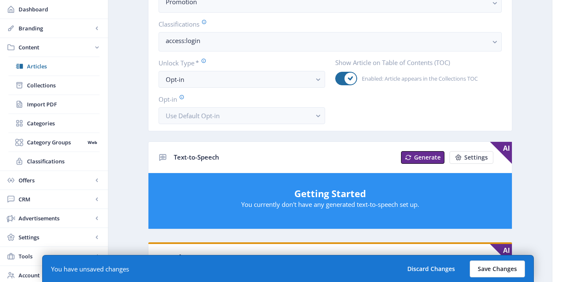
type input "All my Own Work"
click at [504, 271] on button "Save Changes" at bounding box center [497, 268] width 55 height 17
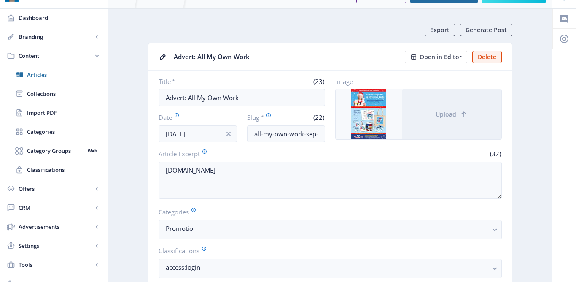
scroll to position [20, 0]
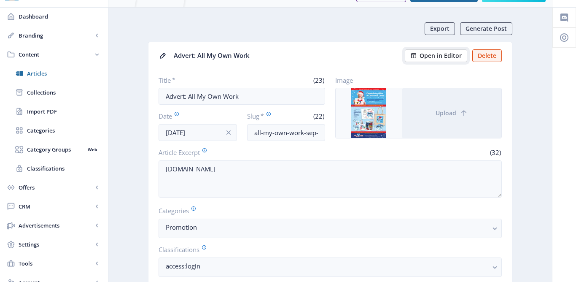
click at [438, 55] on span "Open in Editor" at bounding box center [440, 55] width 42 height 7
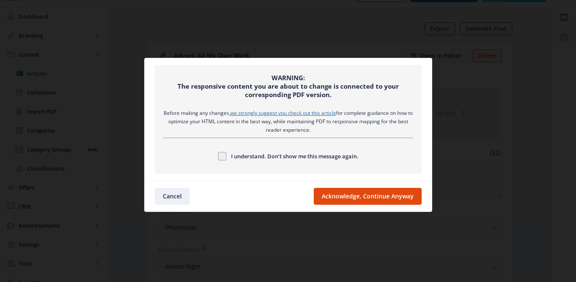
scroll to position [0, 0]
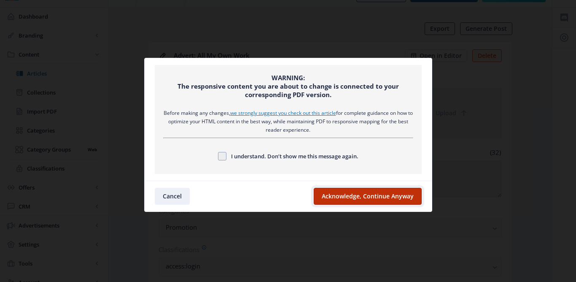
click at [372, 196] on button "Acknowledge, Continue Anyway" at bounding box center [368, 196] width 108 height 17
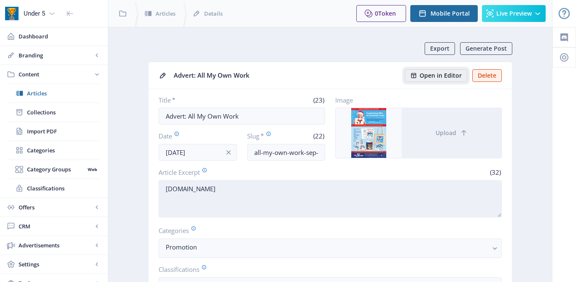
scroll to position [20, 0]
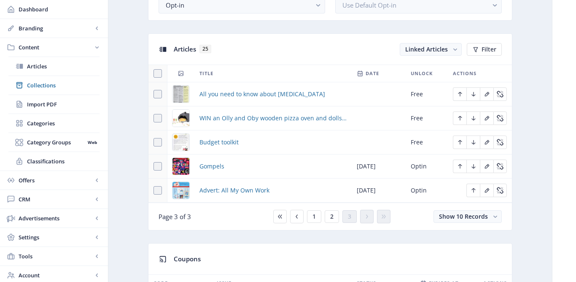
scroll to position [348, 0]
click at [336, 217] on button "2" at bounding box center [332, 216] width 14 height 13
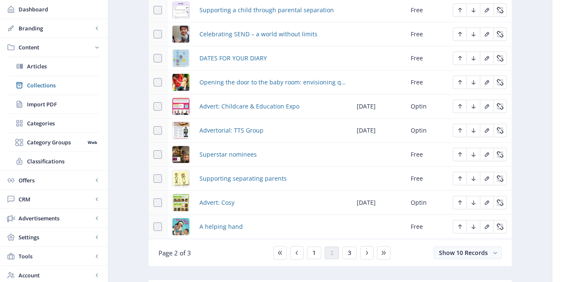
scroll to position [435, 0]
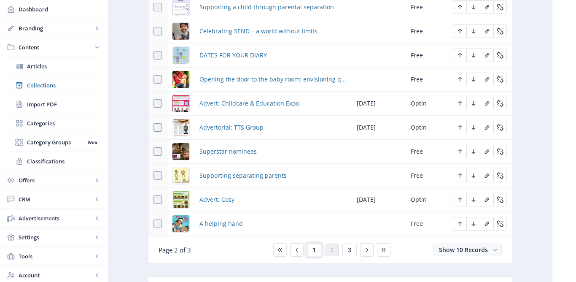
click at [310, 254] on button "1" at bounding box center [314, 249] width 14 height 13
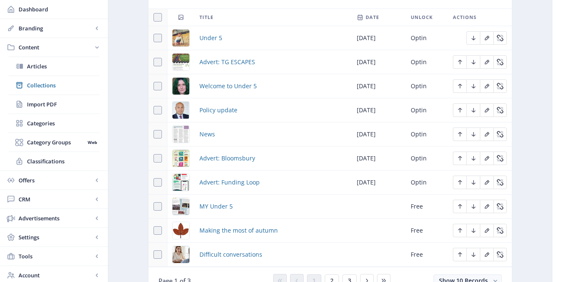
scroll to position [414, 0]
